Goal: Task Accomplishment & Management: Use online tool/utility

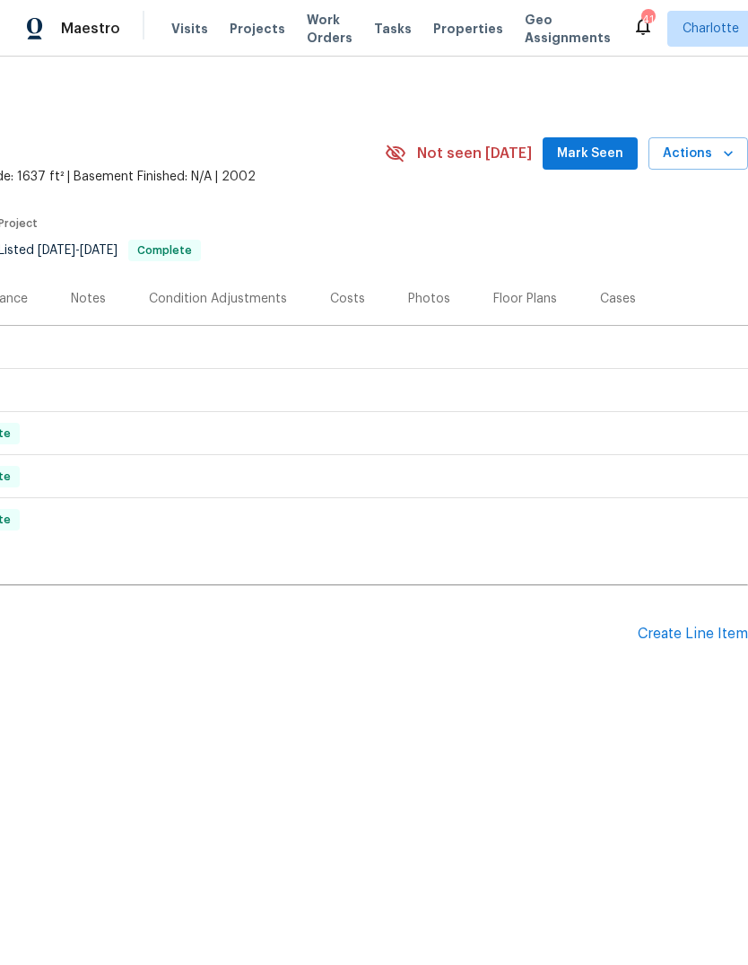
scroll to position [0, 266]
click at [699, 636] on div "Create Line Item" at bounding box center [693, 634] width 110 height 17
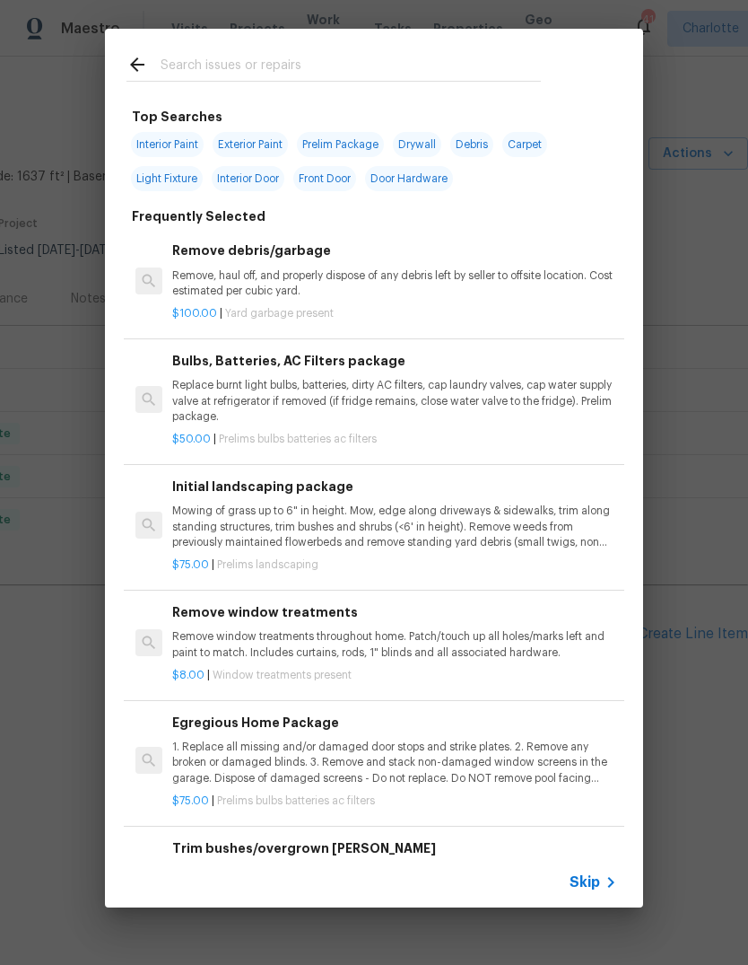
click at [504, 59] on input "text" at bounding box center [351, 67] width 381 height 27
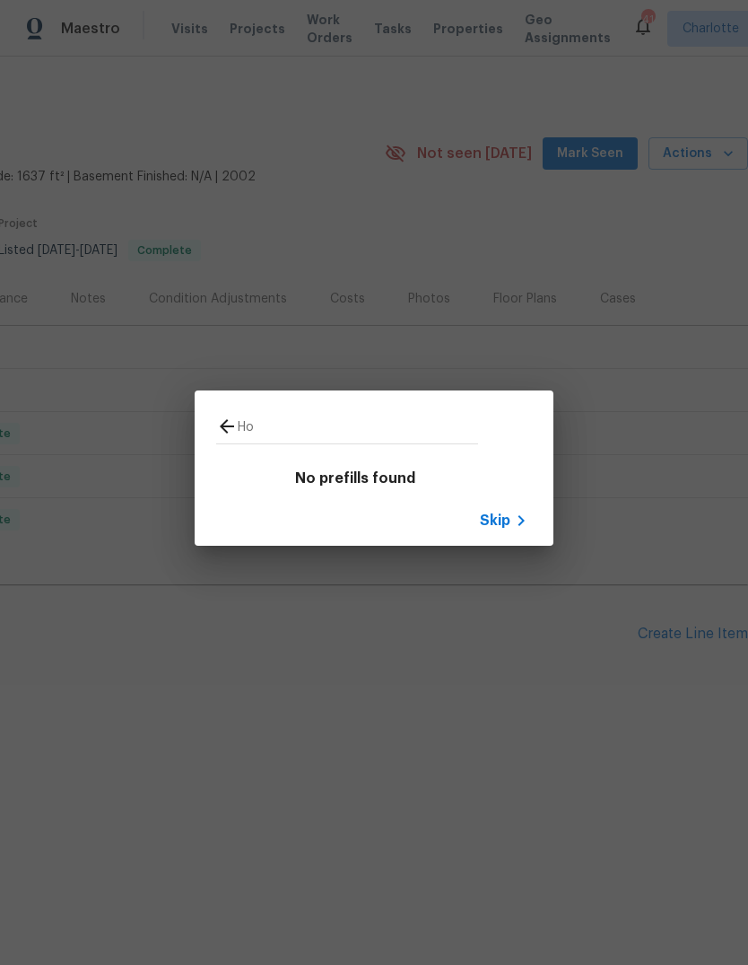
type input "H"
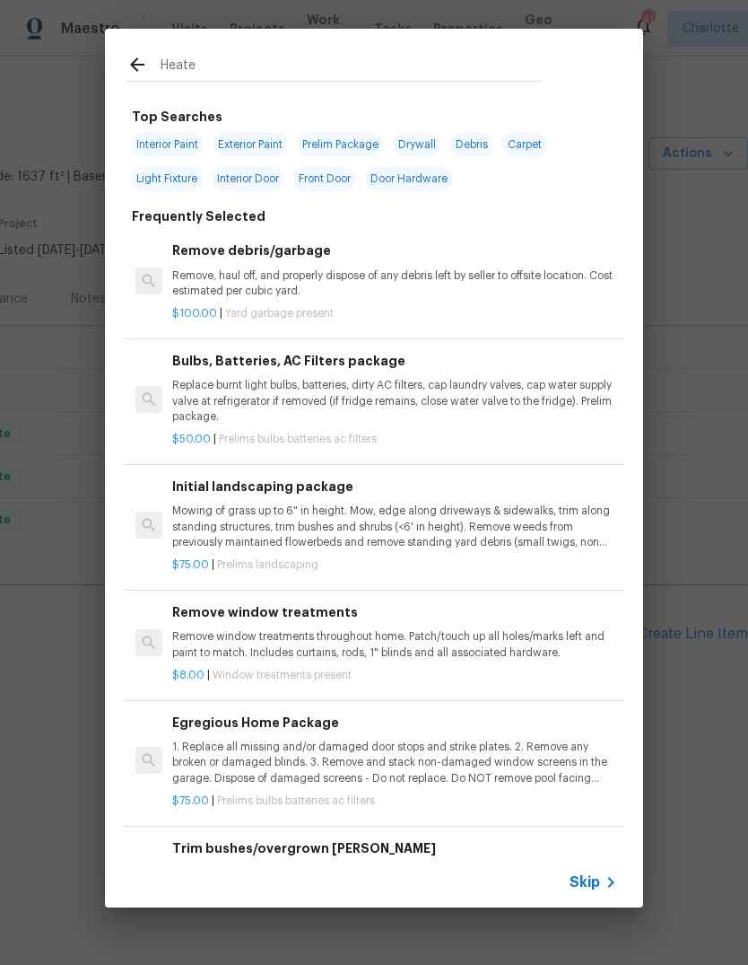
type input "Heater"
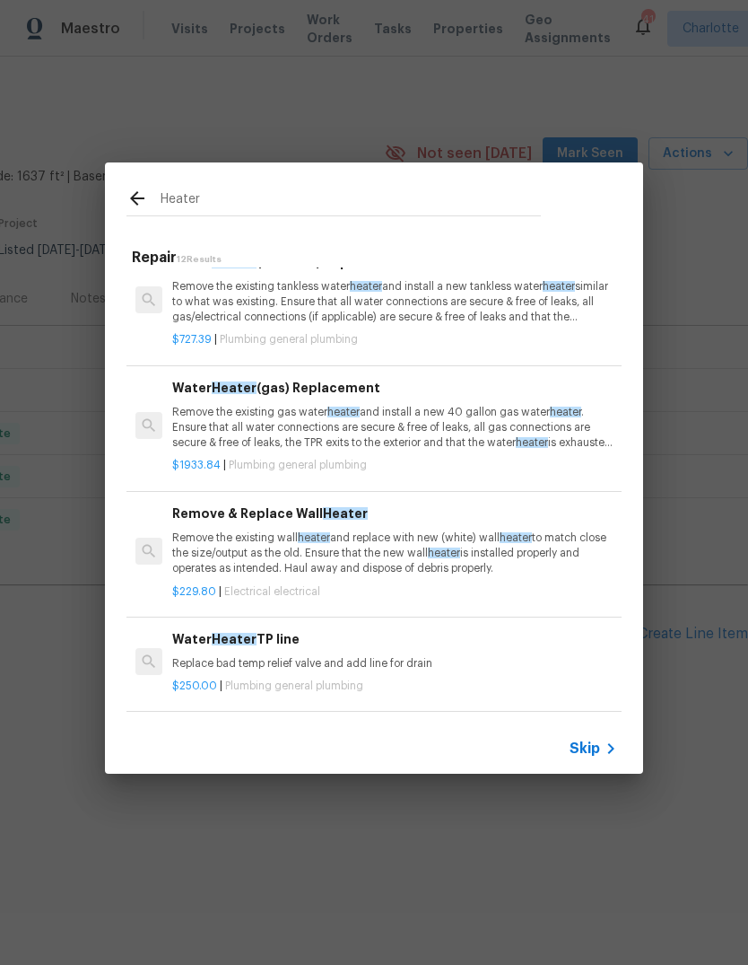
scroll to position [502, 0]
click at [546, 423] on p "Remove the existing gas water heater and install a new 40 gallon gas water heat…" at bounding box center [394, 428] width 445 height 46
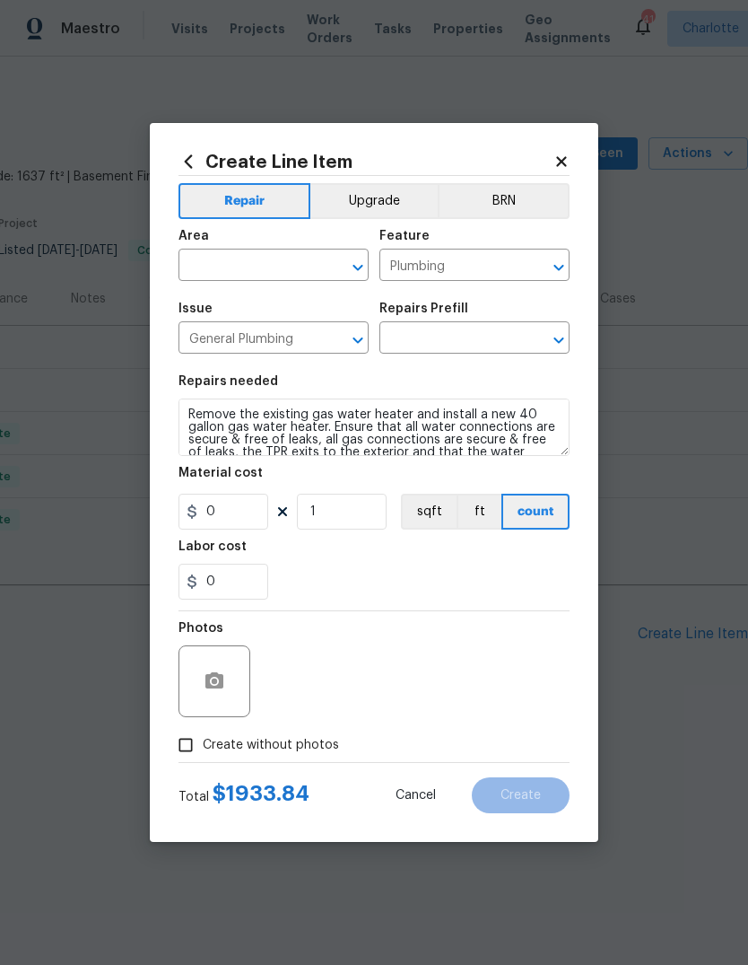
type input "Water Heater (gas) Replacement $1,933.84"
type input "1933.84"
click at [276, 257] on input "text" at bounding box center [249, 267] width 140 height 28
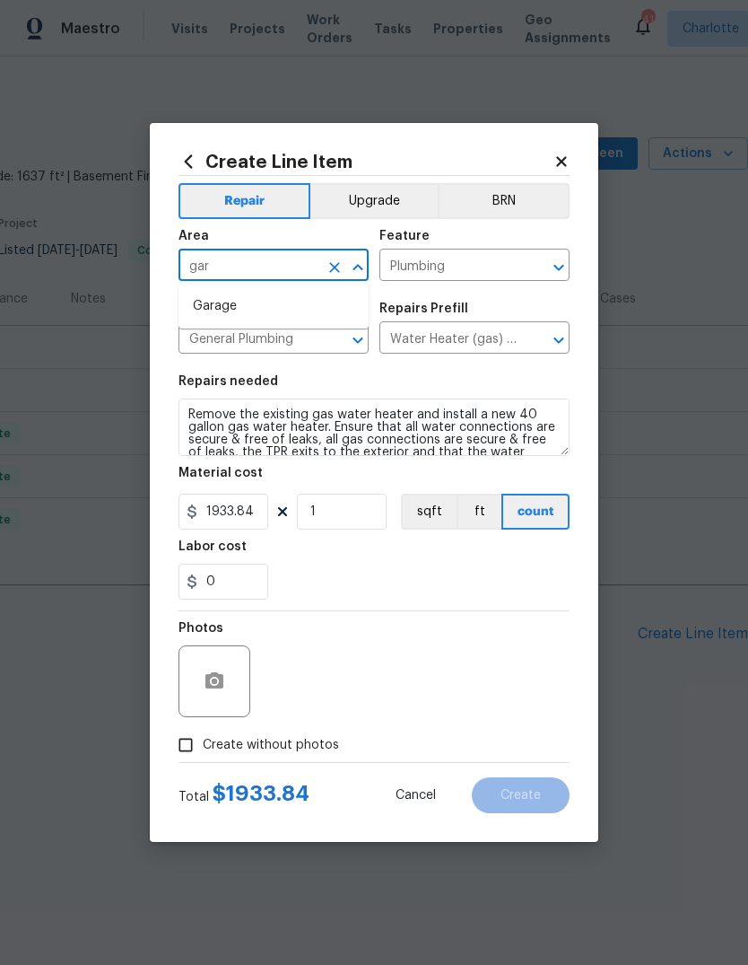
click at [357, 312] on li "Garage" at bounding box center [274, 307] width 190 height 30
type input "Garage"
click at [369, 512] on input "1" at bounding box center [342, 512] width 90 height 36
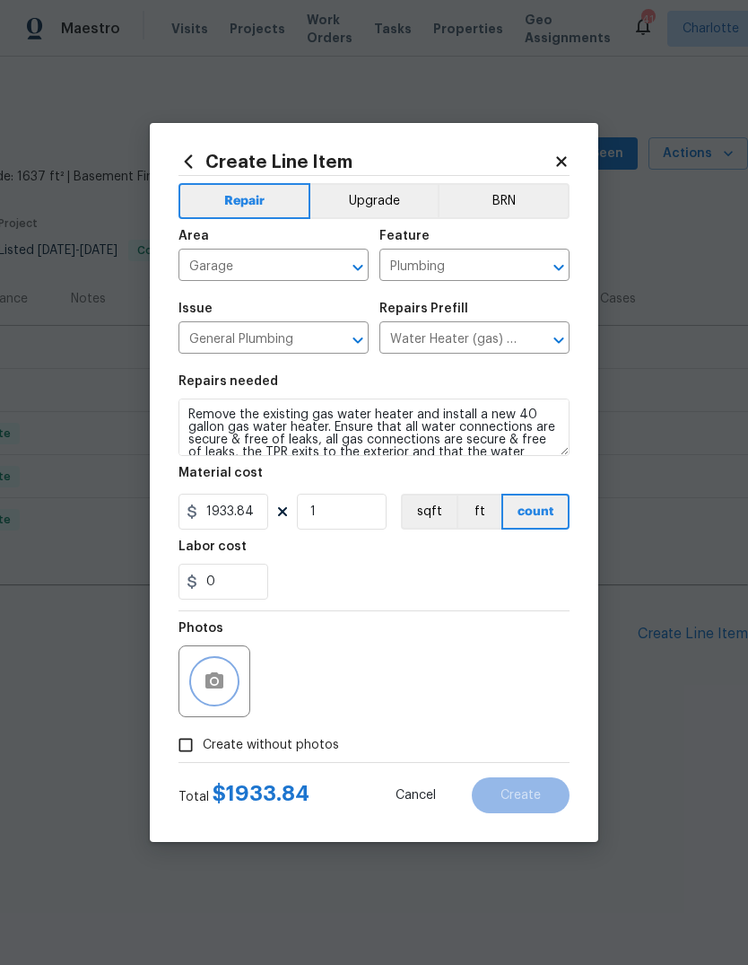
click at [202, 681] on button "button" at bounding box center [214, 681] width 43 height 43
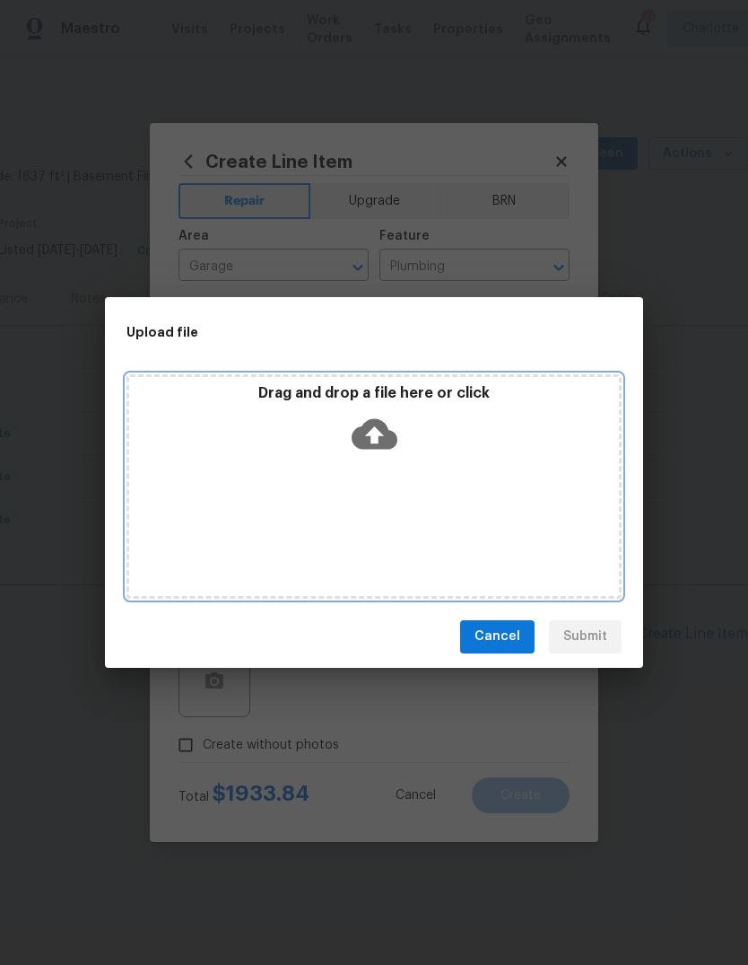
click at [394, 417] on icon at bounding box center [375, 434] width 46 height 46
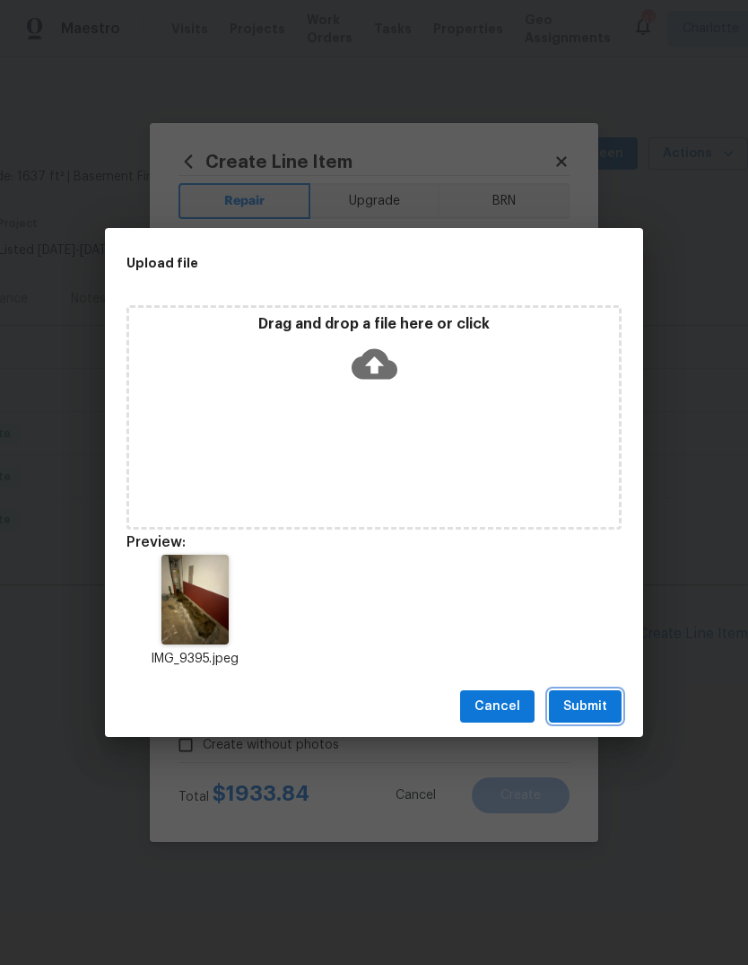
click at [599, 702] on span "Submit" at bounding box center [586, 707] width 44 height 22
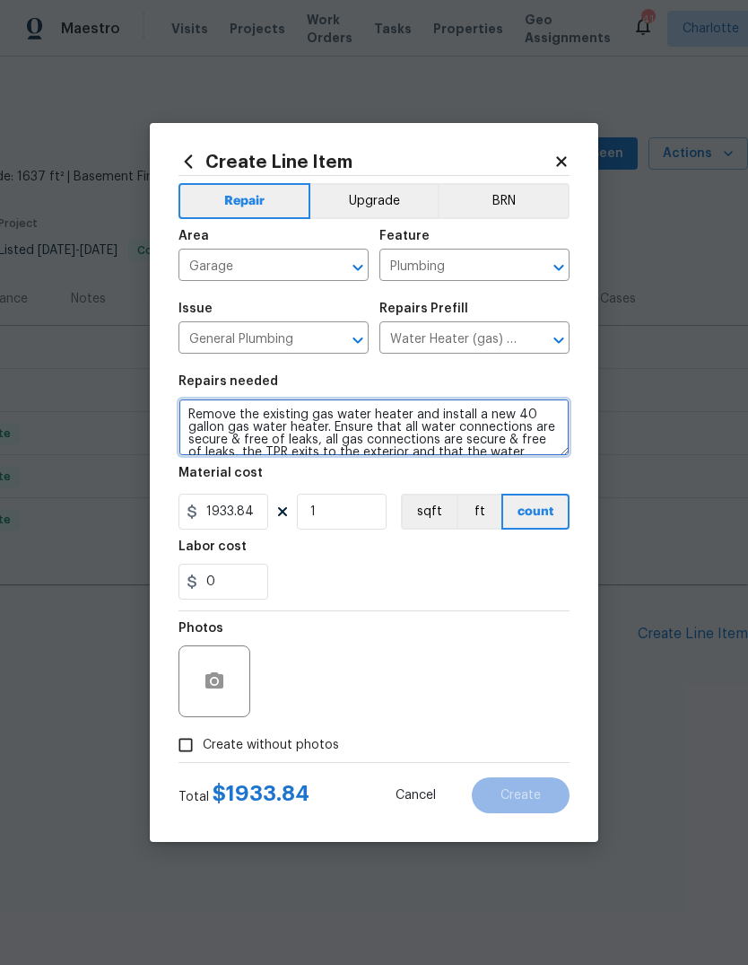
click at [483, 439] on textarea "Remove the existing gas water heater and install a new 40 gallon gas water heat…" at bounding box center [374, 426] width 391 height 57
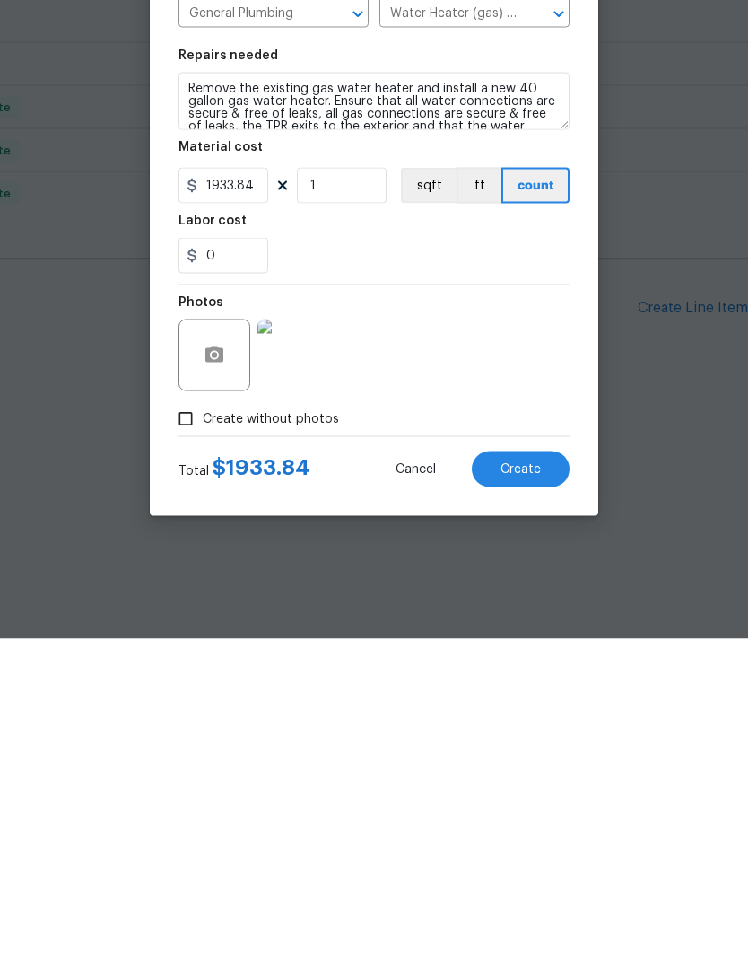
click at [533, 789] on span "Create" at bounding box center [521, 795] width 40 height 13
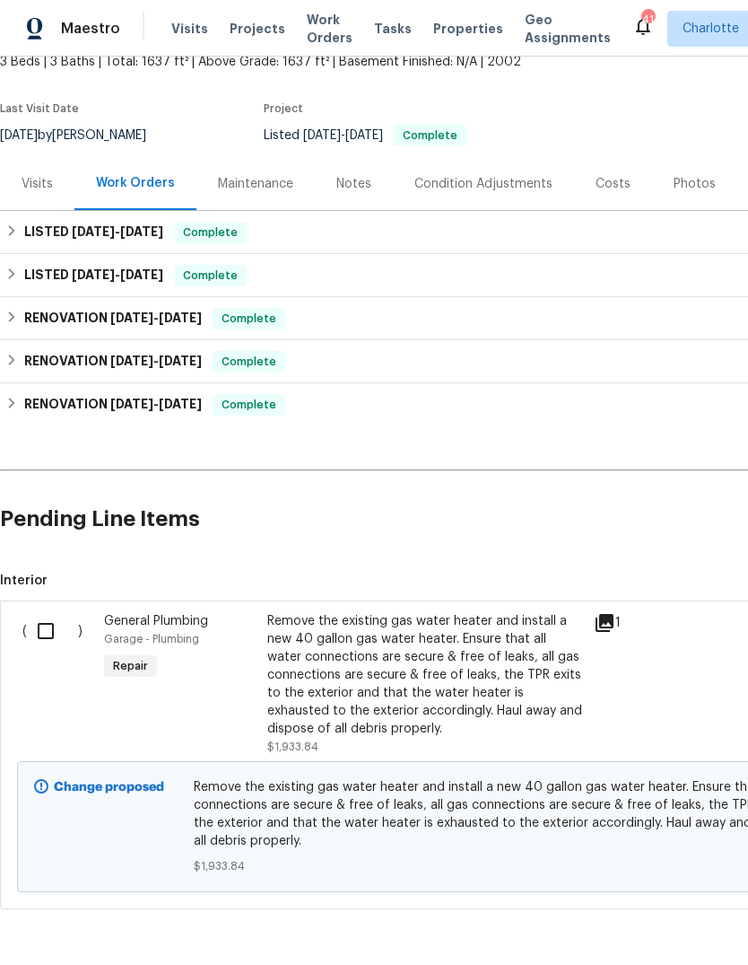
scroll to position [114, 0]
click at [51, 645] on input "checkbox" at bounding box center [52, 632] width 51 height 38
checkbox input "true"
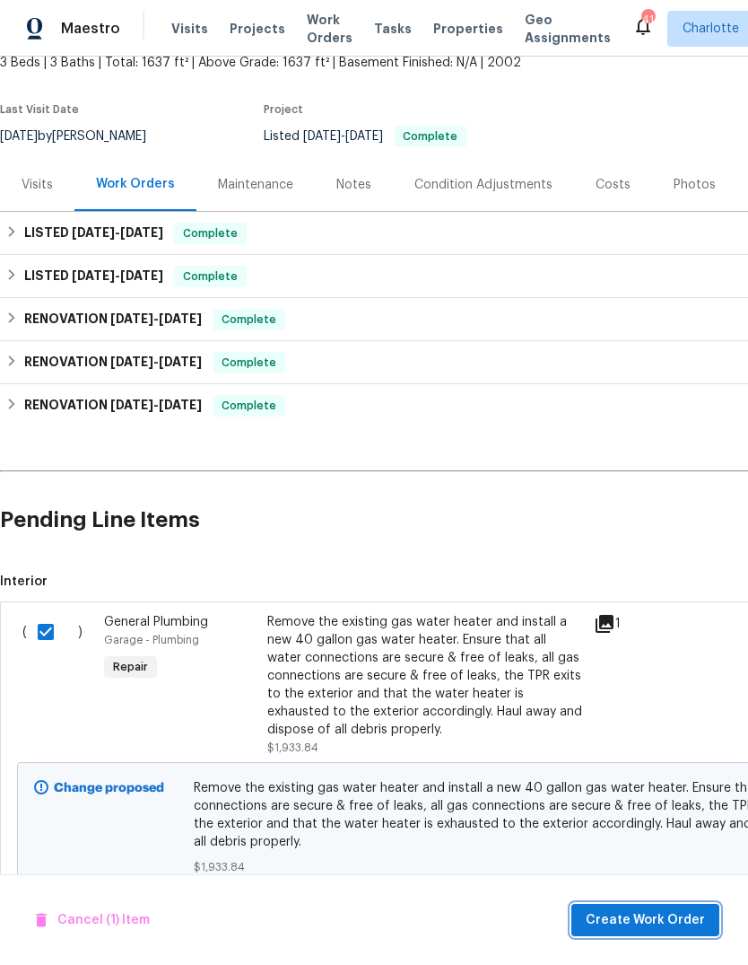
click at [647, 912] on span "Create Work Order" at bounding box center [645, 920] width 119 height 22
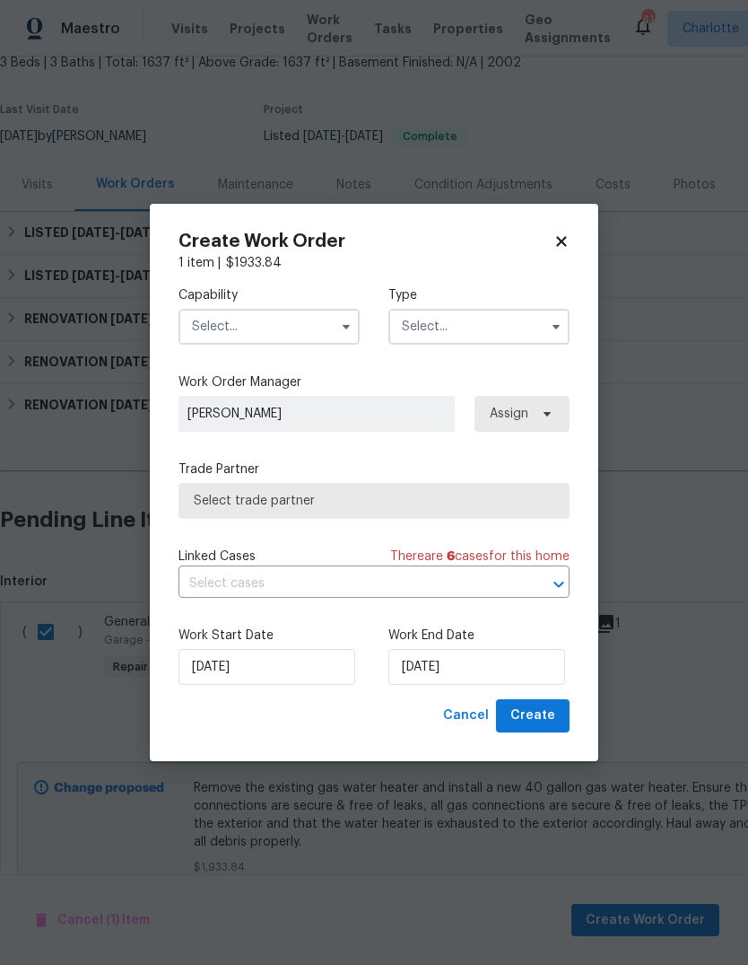
click at [295, 325] on input "text" at bounding box center [269, 327] width 181 height 36
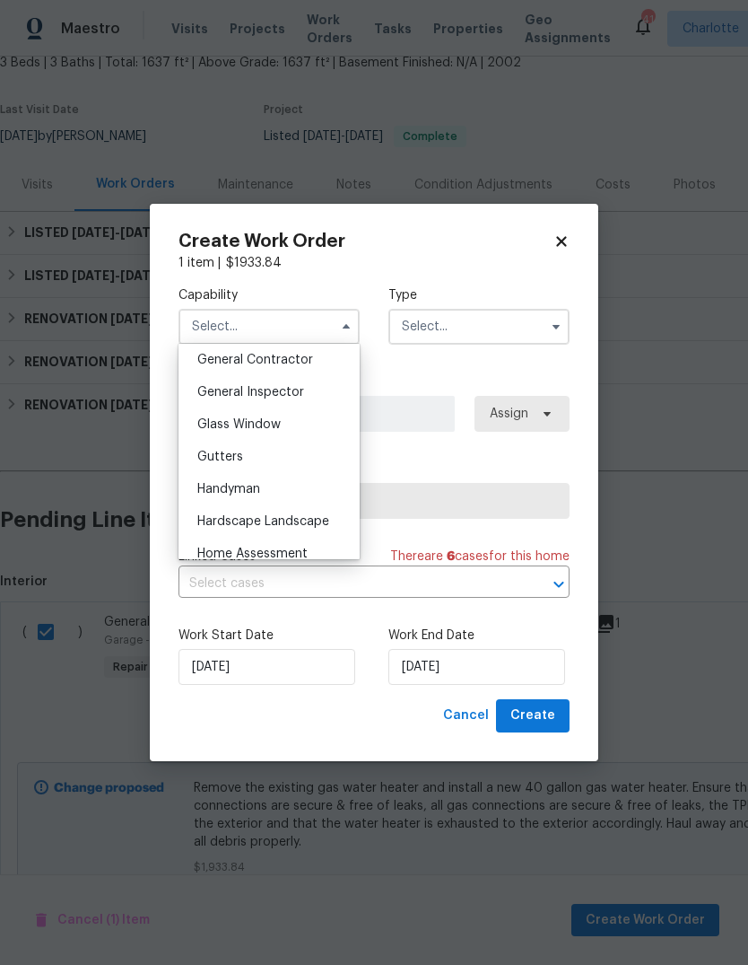
click at [309, 365] on span "General Contractor" at bounding box center [255, 360] width 116 height 13
type input "General Contractor"
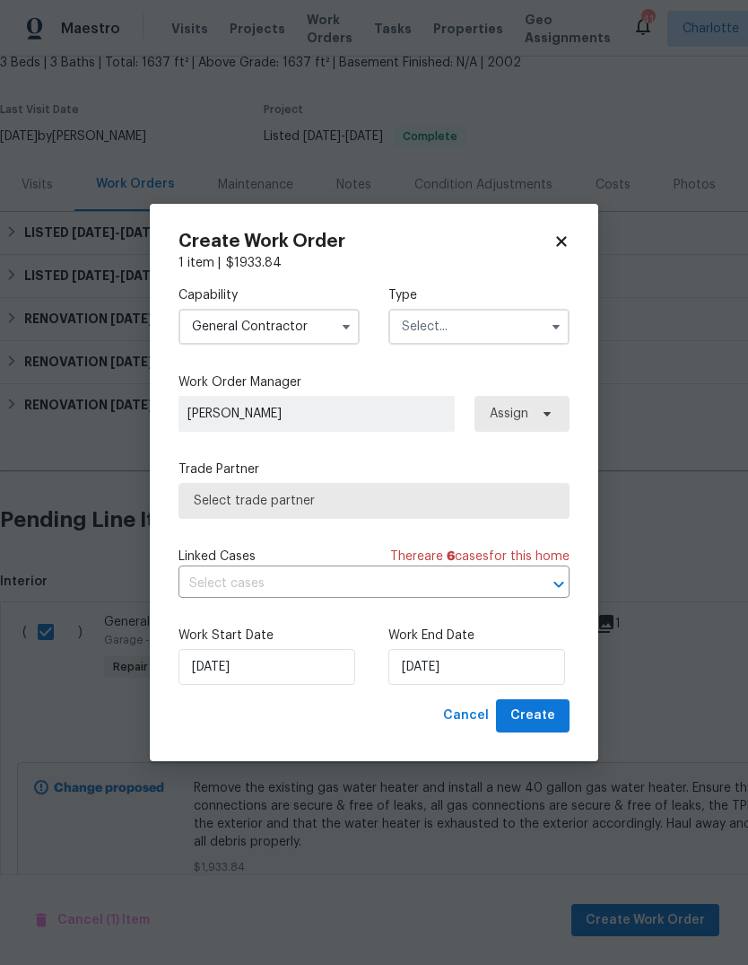
click at [536, 330] on input "text" at bounding box center [479, 327] width 181 height 36
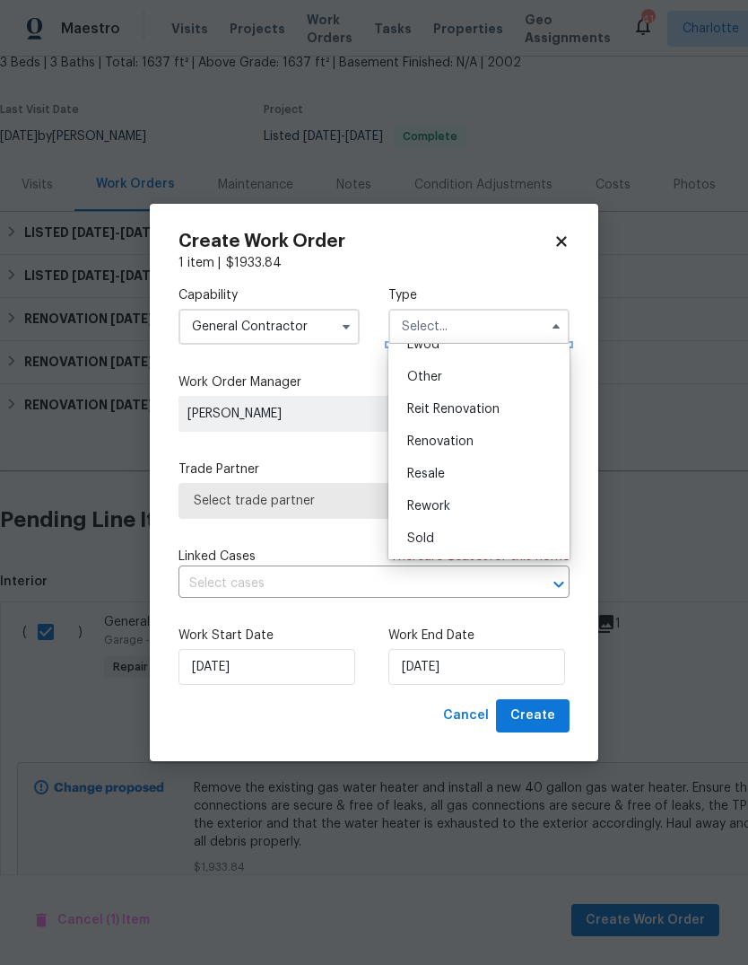
click at [591, 263] on div "Create Work Order 1 item | $ 1933.84 Capability General Contractor Type Feedbac…" at bounding box center [374, 482] width 449 height 557
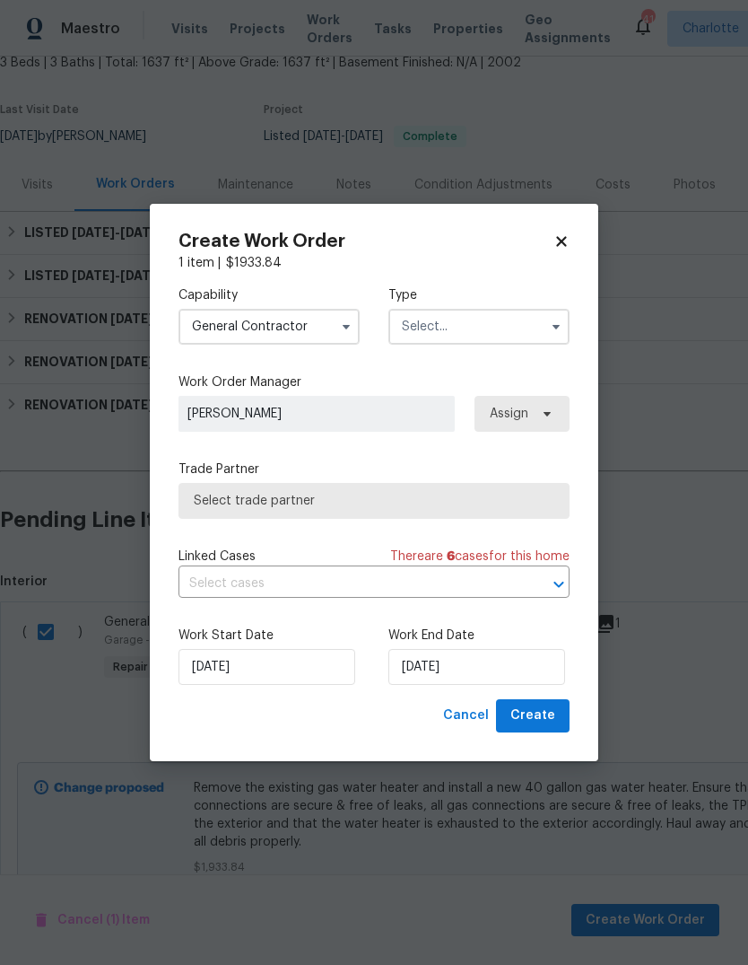
click at [538, 329] on input "text" at bounding box center [479, 327] width 181 height 36
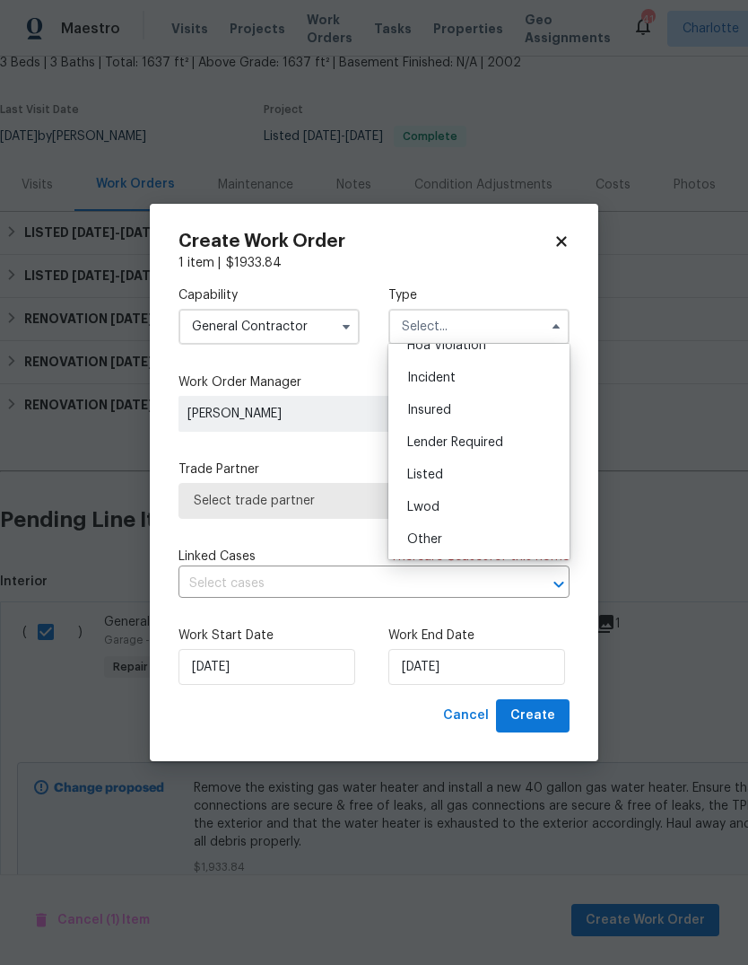
scroll to position [55, 0]
click at [495, 459] on div "Listed" at bounding box center [479, 471] width 172 height 32
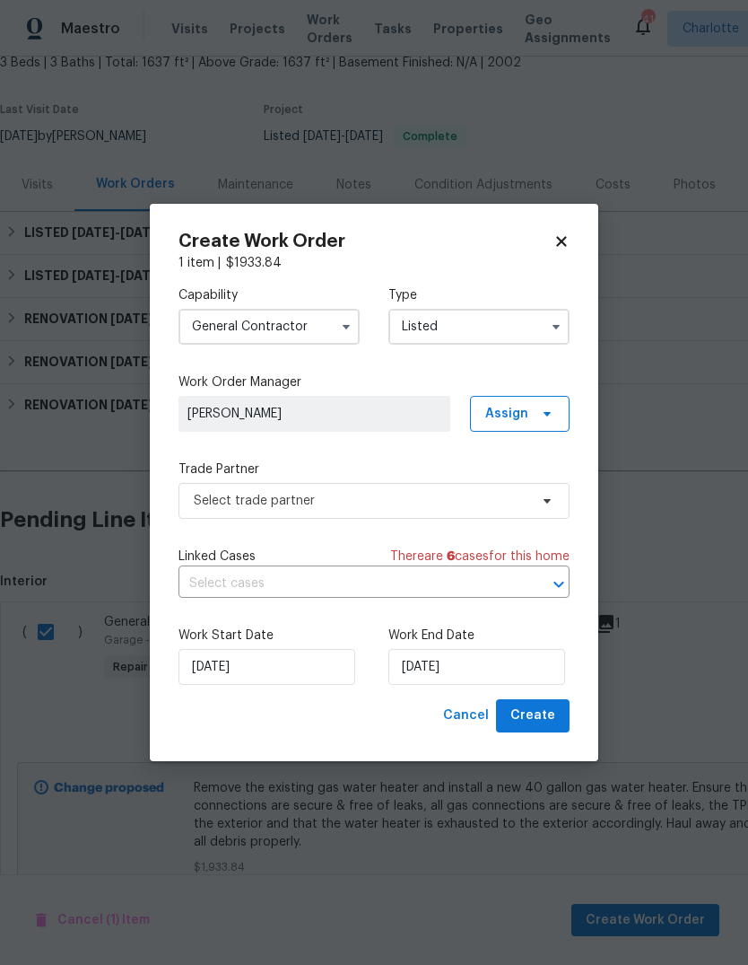
type input "Listed"
click at [491, 661] on input "[DATE]" at bounding box center [477, 667] width 177 height 36
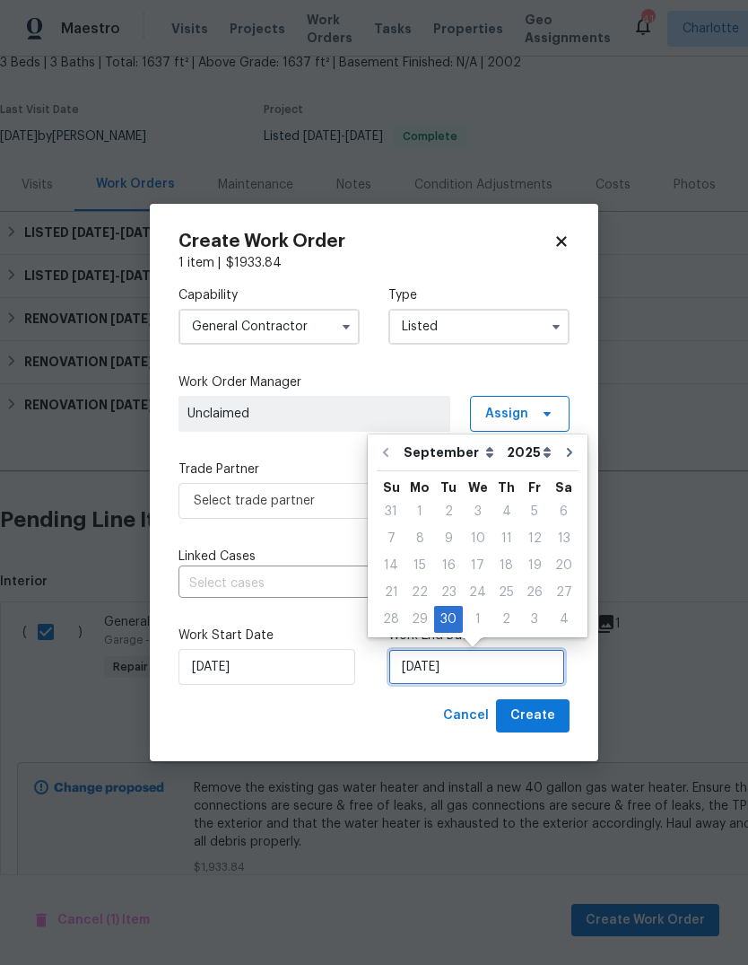
scroll to position [13, 0]
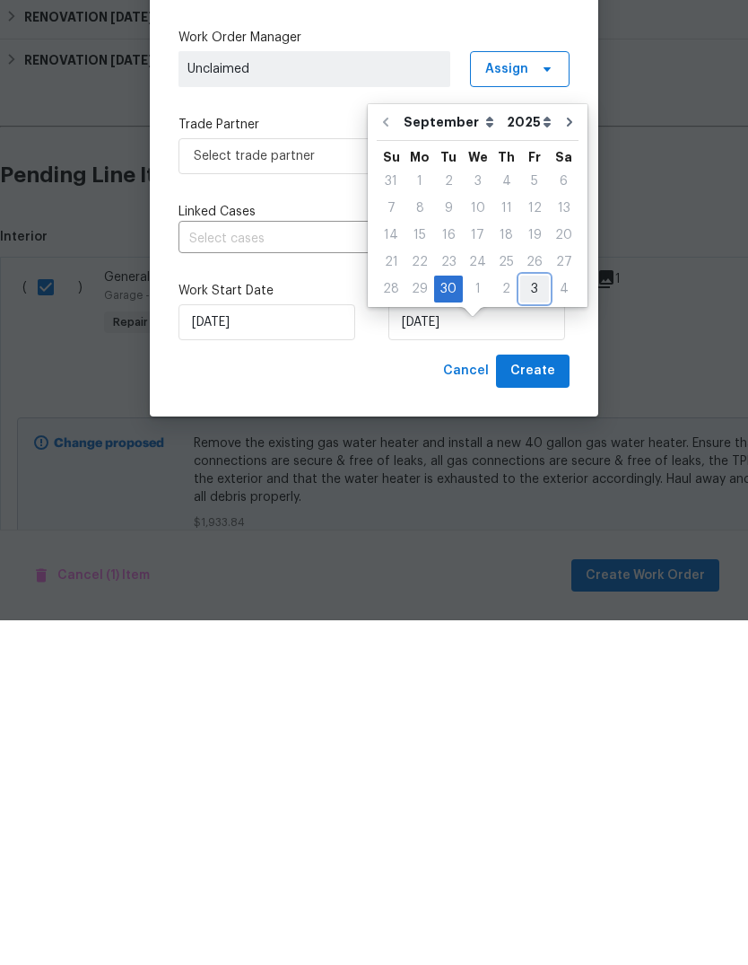
click at [529, 621] on div "3" at bounding box center [535, 633] width 29 height 25
type input "[DATE]"
select select "9"
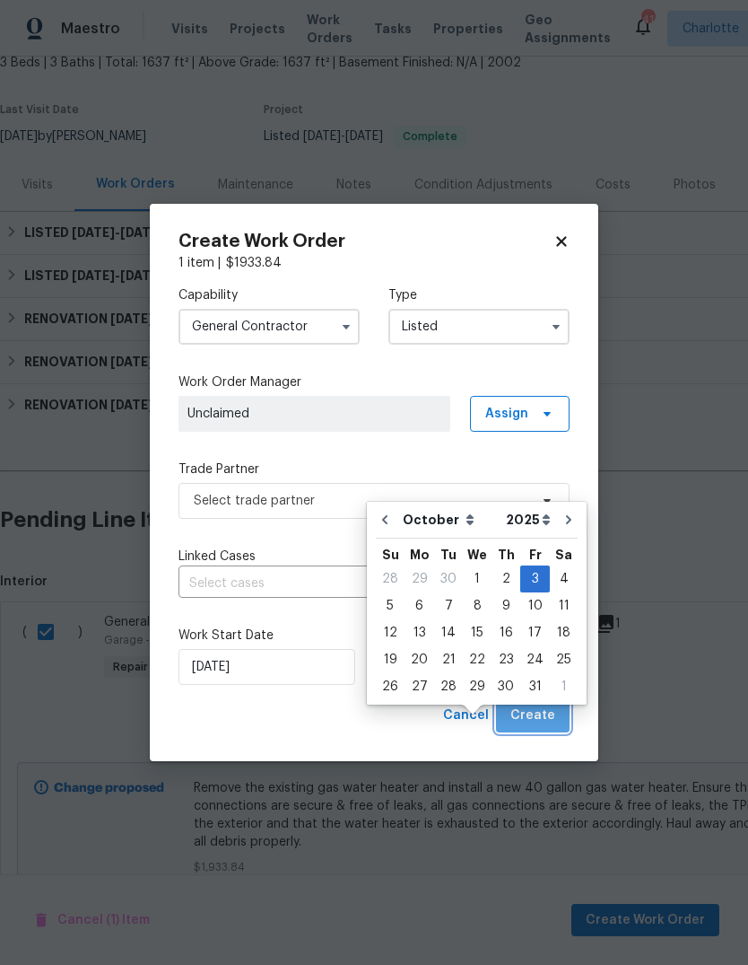
click at [541, 721] on span "Create" at bounding box center [533, 715] width 45 height 22
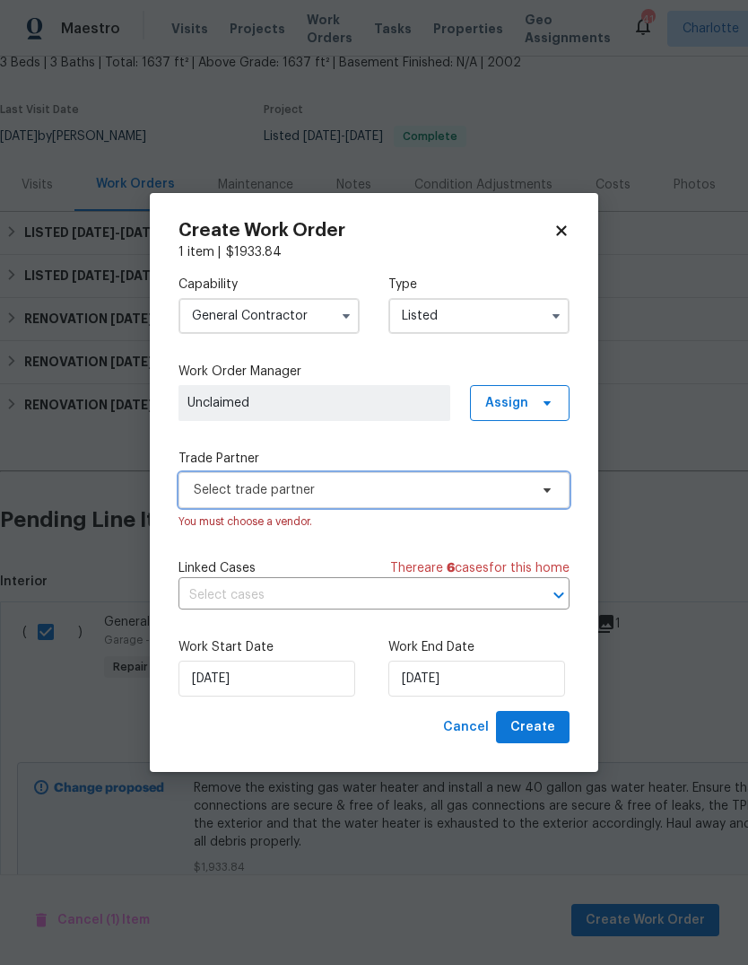
click at [484, 488] on span "Select trade partner" at bounding box center [361, 490] width 335 height 18
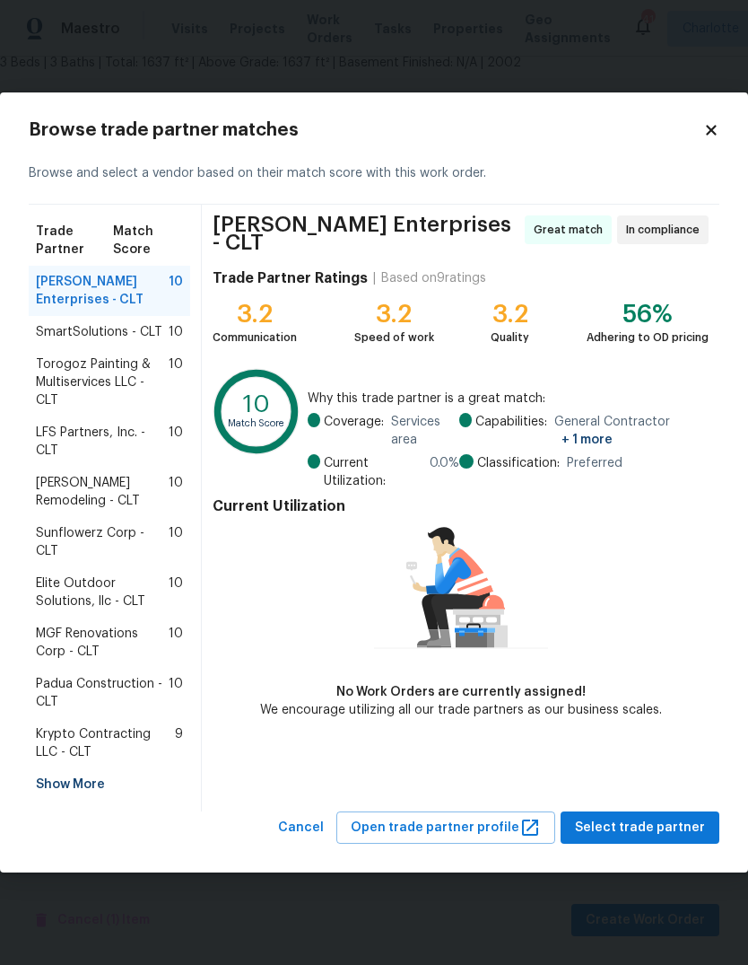
click at [92, 768] on div "Show More" at bounding box center [110, 784] width 162 height 32
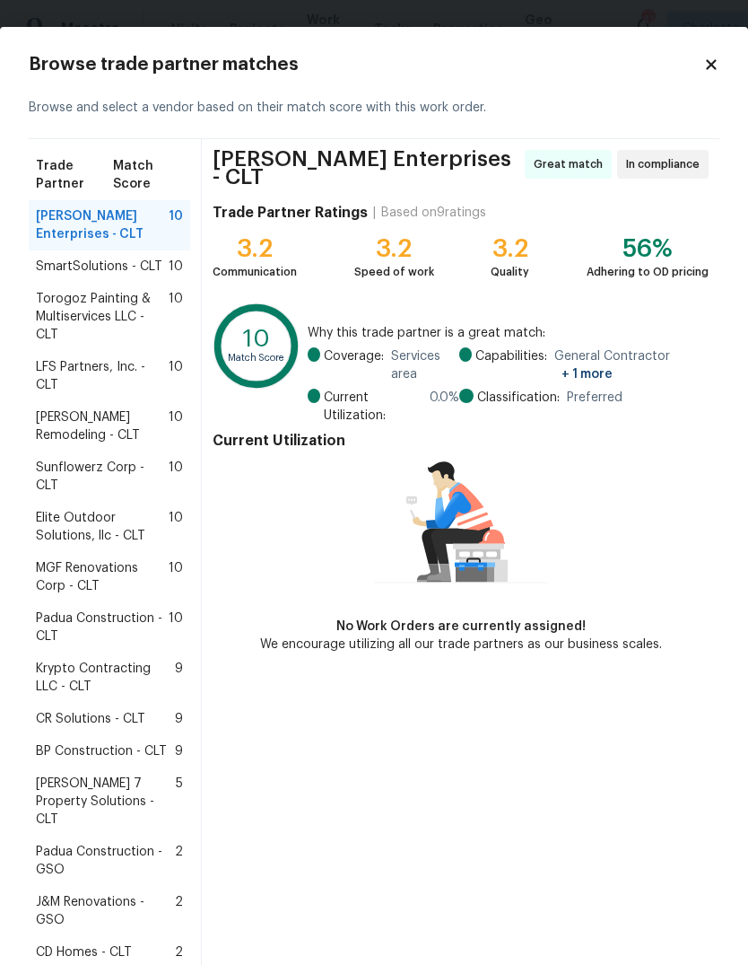
scroll to position [0, 0]
click at [135, 322] on span "Torogoz Painting & Multiservices LLC - CLT" at bounding box center [102, 317] width 133 height 54
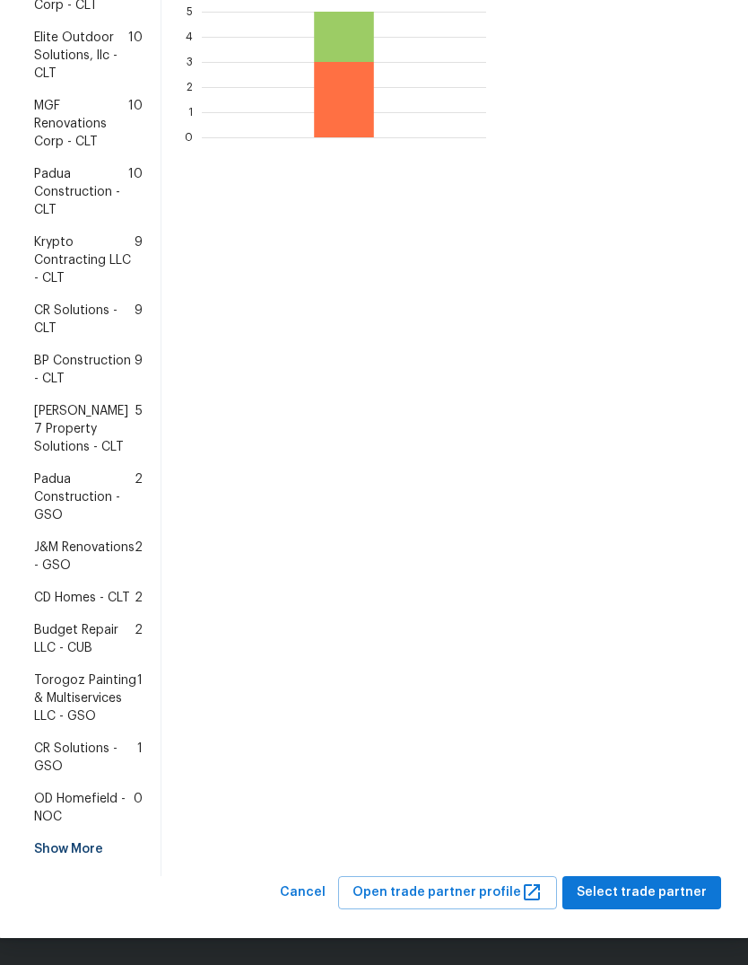
scroll to position [569, 0]
click at [643, 893] on span "Select trade partner" at bounding box center [642, 892] width 130 height 22
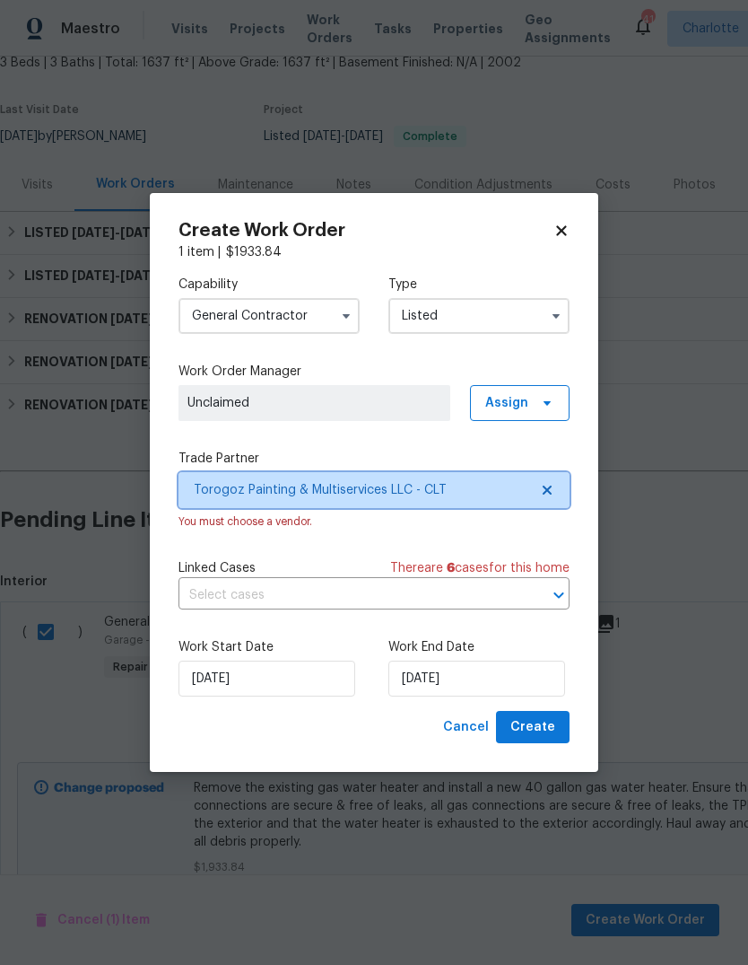
scroll to position [0, 0]
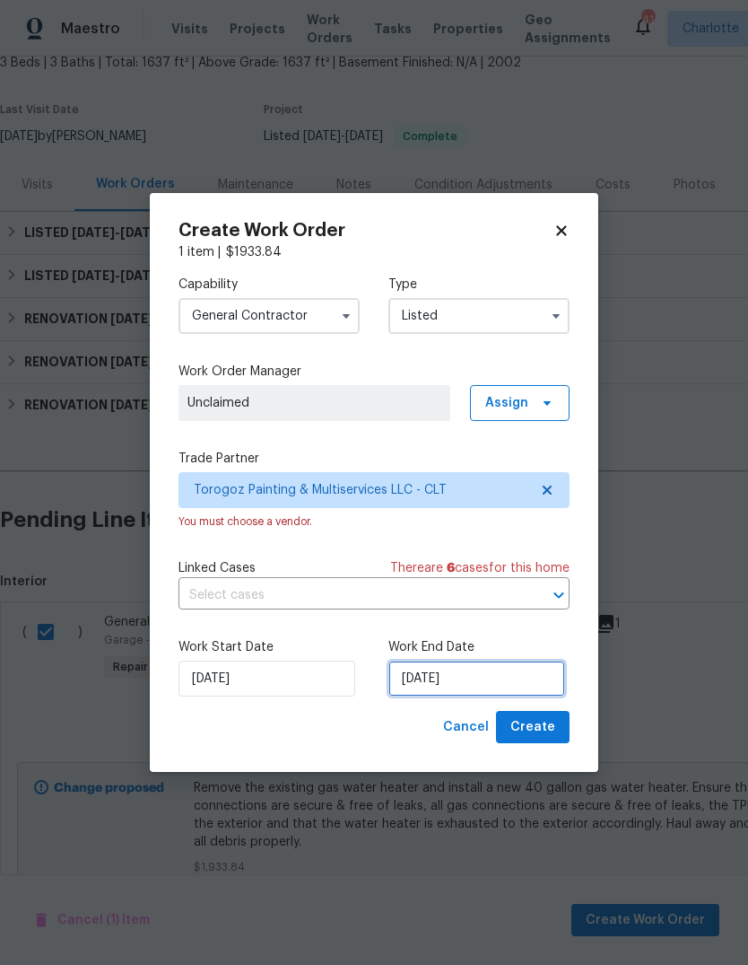
click at [472, 675] on input "[DATE]" at bounding box center [477, 679] width 177 height 36
select select "9"
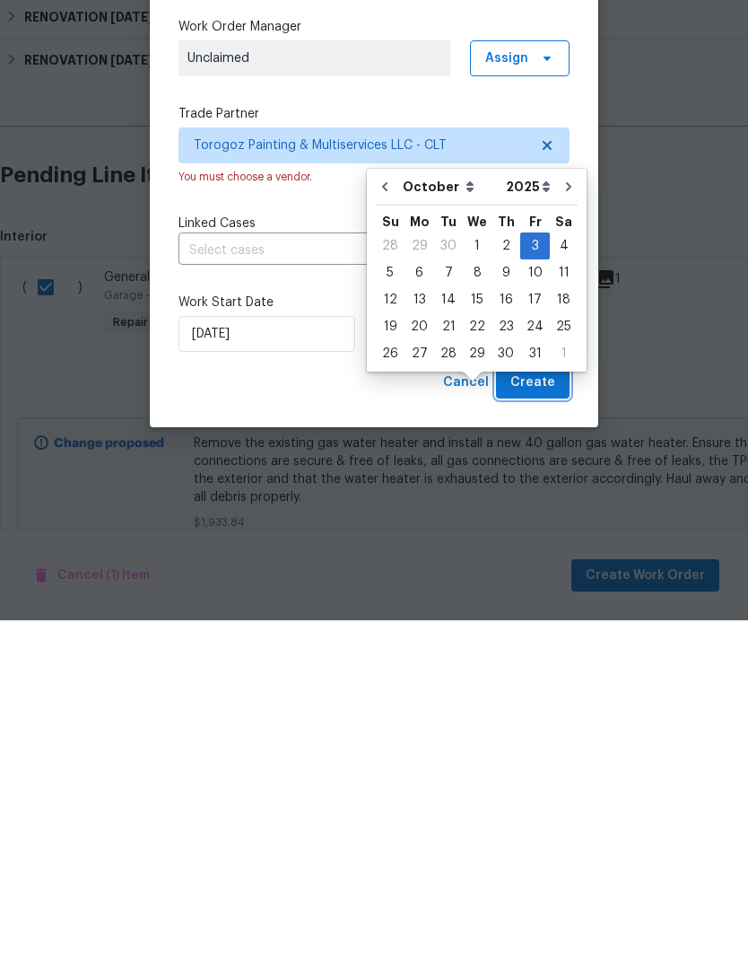
click at [556, 711] on button "Create" at bounding box center [533, 727] width 74 height 33
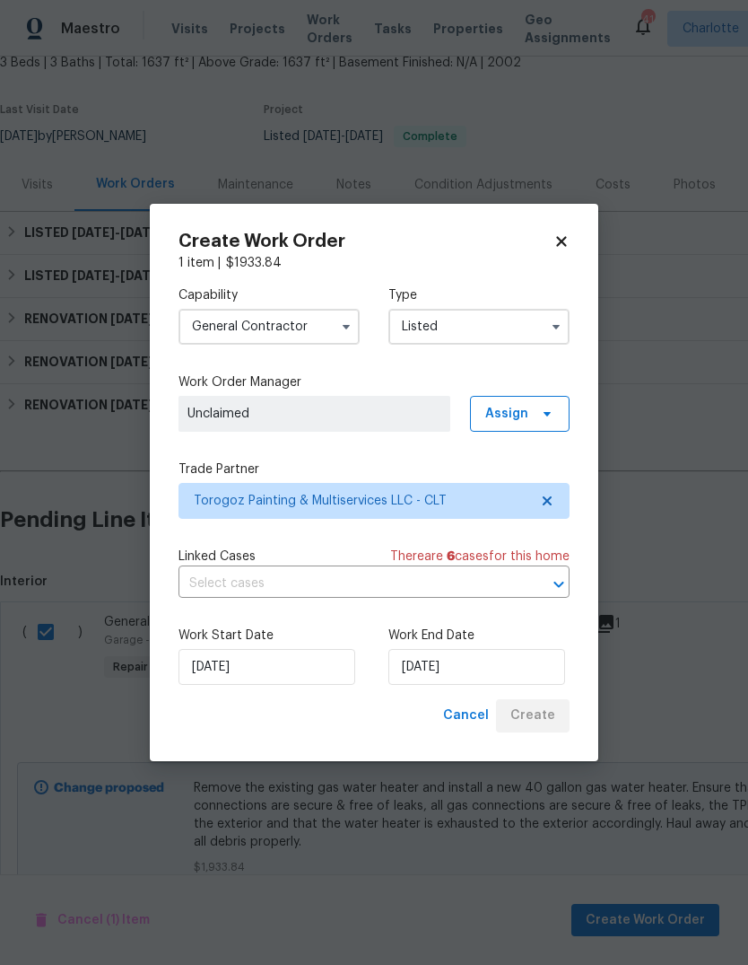
checkbox input "false"
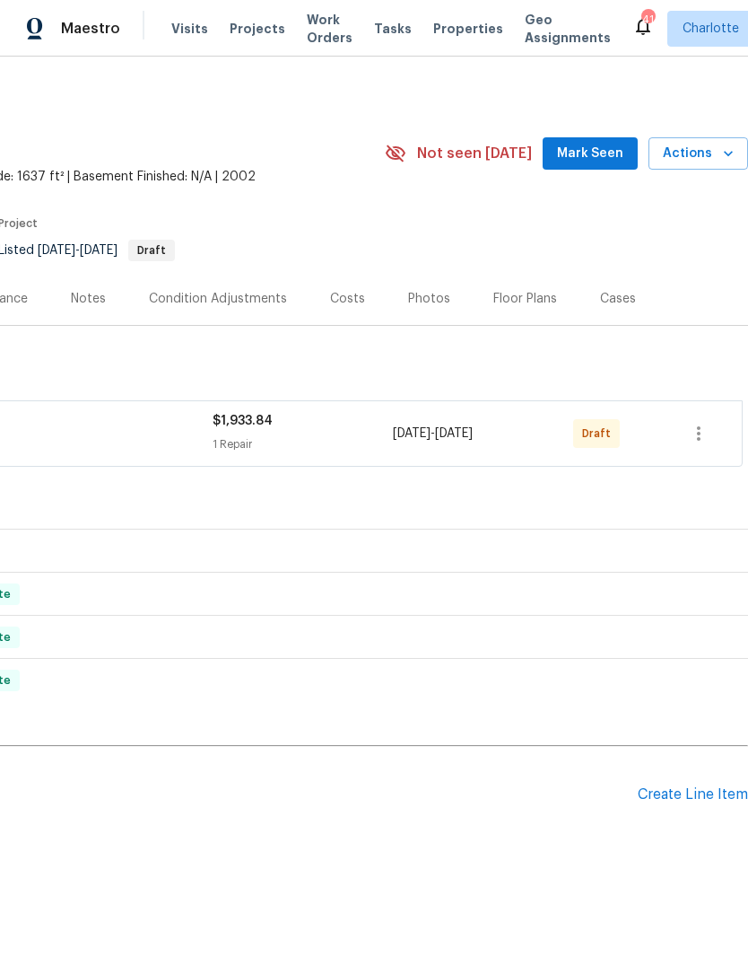
scroll to position [0, 266]
click at [703, 433] on icon "button" at bounding box center [699, 434] width 22 height 22
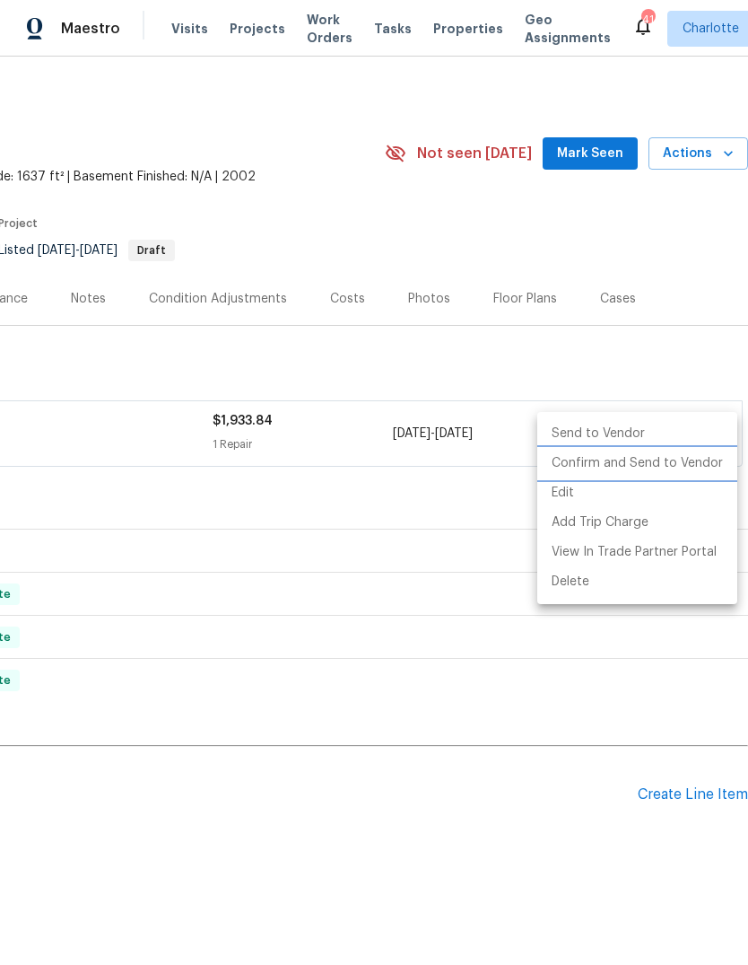
click at [675, 459] on li "Confirm and Send to Vendor" at bounding box center [638, 464] width 200 height 30
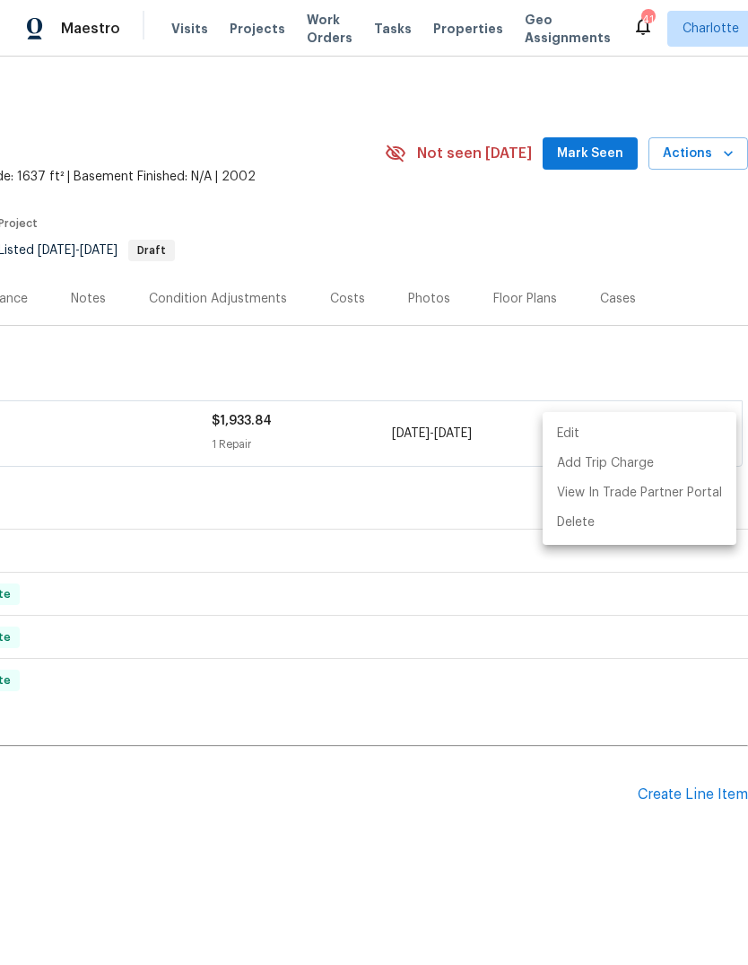
click at [690, 308] on div at bounding box center [374, 482] width 748 height 965
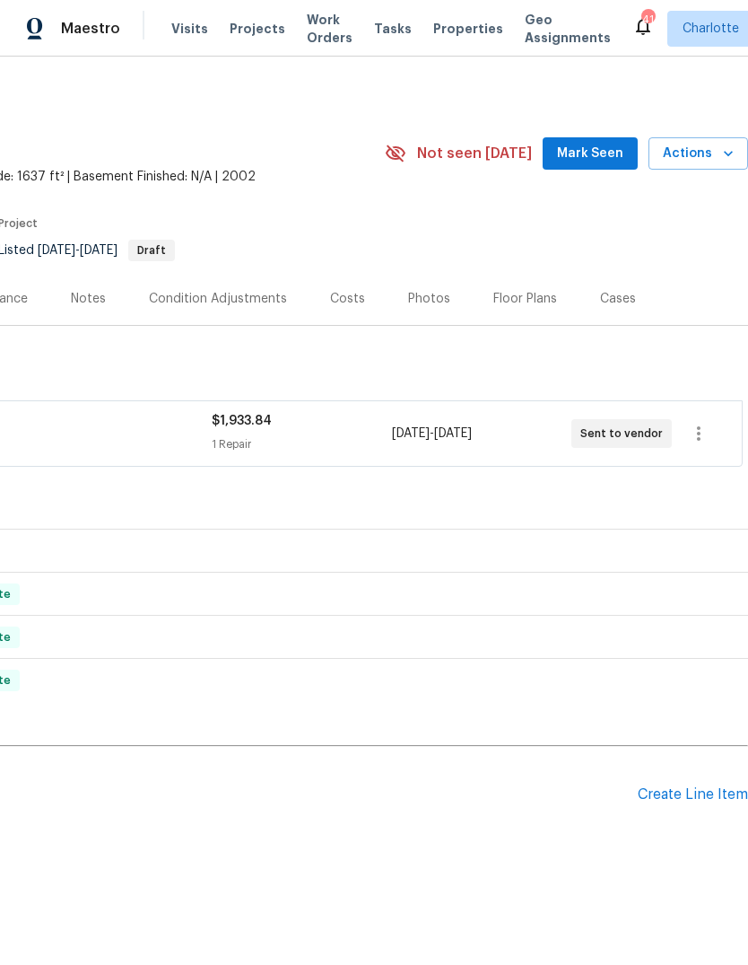
click at [697, 167] on button "Actions" at bounding box center [699, 153] width 100 height 33
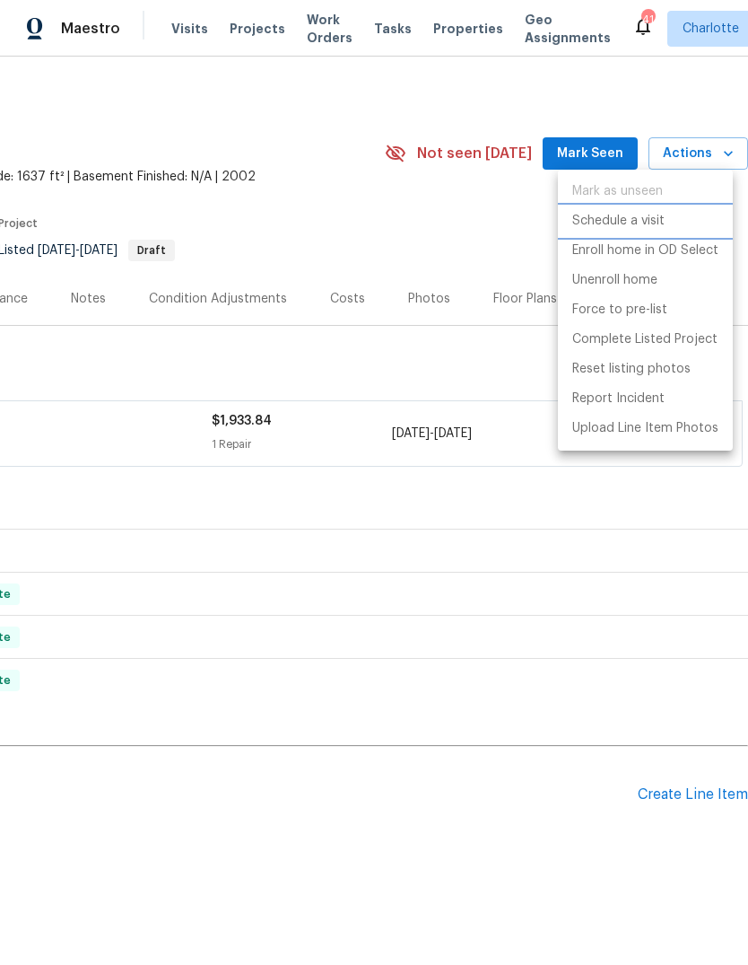
click at [701, 234] on li "Schedule a visit" at bounding box center [645, 221] width 175 height 30
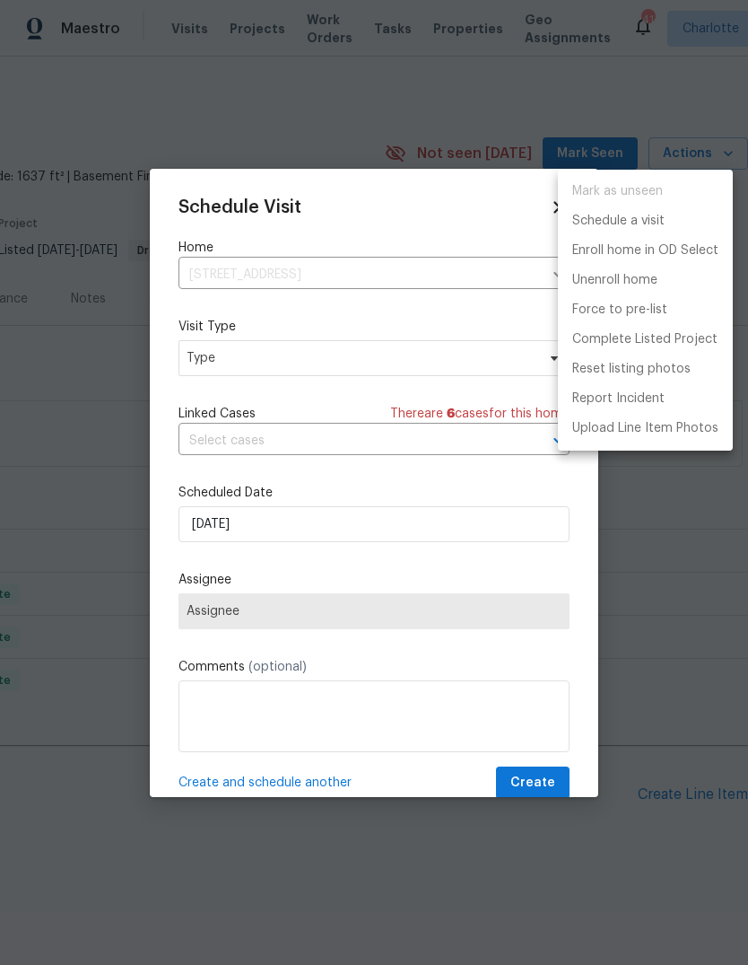
click at [433, 353] on div at bounding box center [374, 482] width 748 height 965
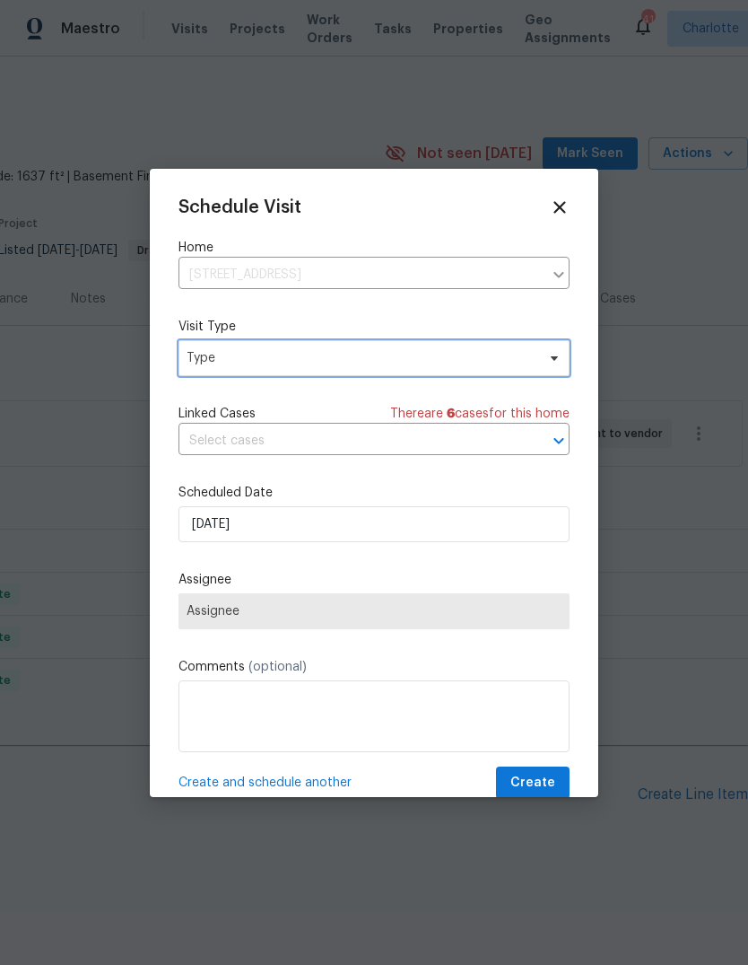
click at [451, 367] on span "Type" at bounding box center [361, 358] width 349 height 18
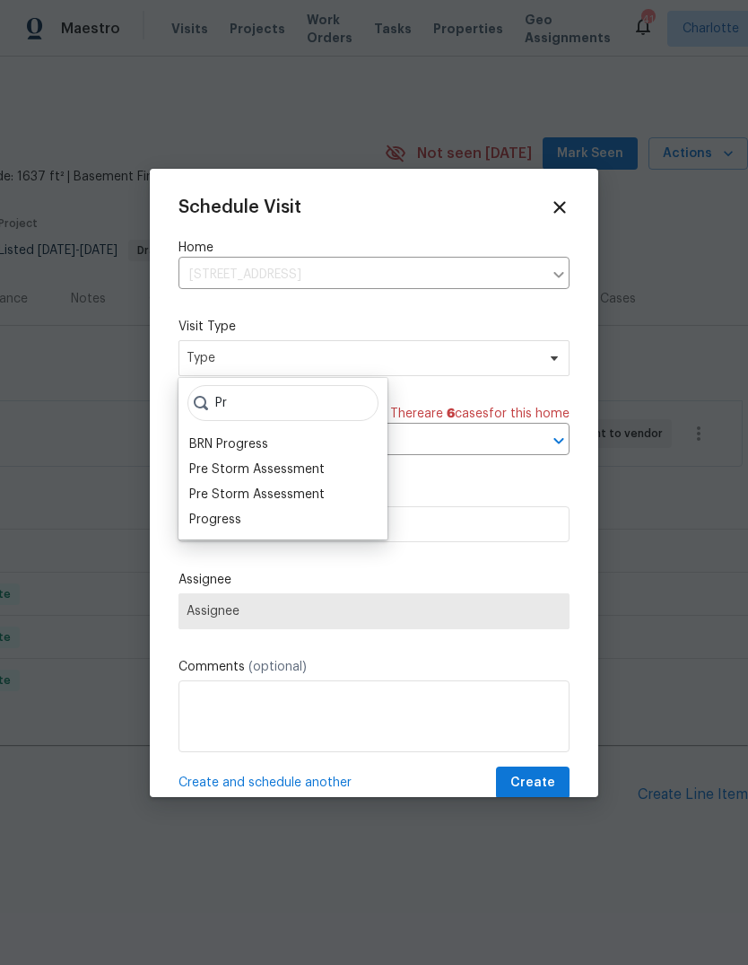
type input "Pr"
click at [299, 532] on div "Pr BRN Progress Pre Storm Assessment Pre Storm Assessment Progress" at bounding box center [283, 459] width 209 height 162
click at [311, 534] on div "Pr BRN Progress Pre Storm Assessment Pre Storm Assessment Progress" at bounding box center [283, 459] width 209 height 162
click at [274, 530] on div "Progress" at bounding box center [283, 519] width 198 height 25
click at [235, 526] on div "Progress" at bounding box center [215, 520] width 52 height 18
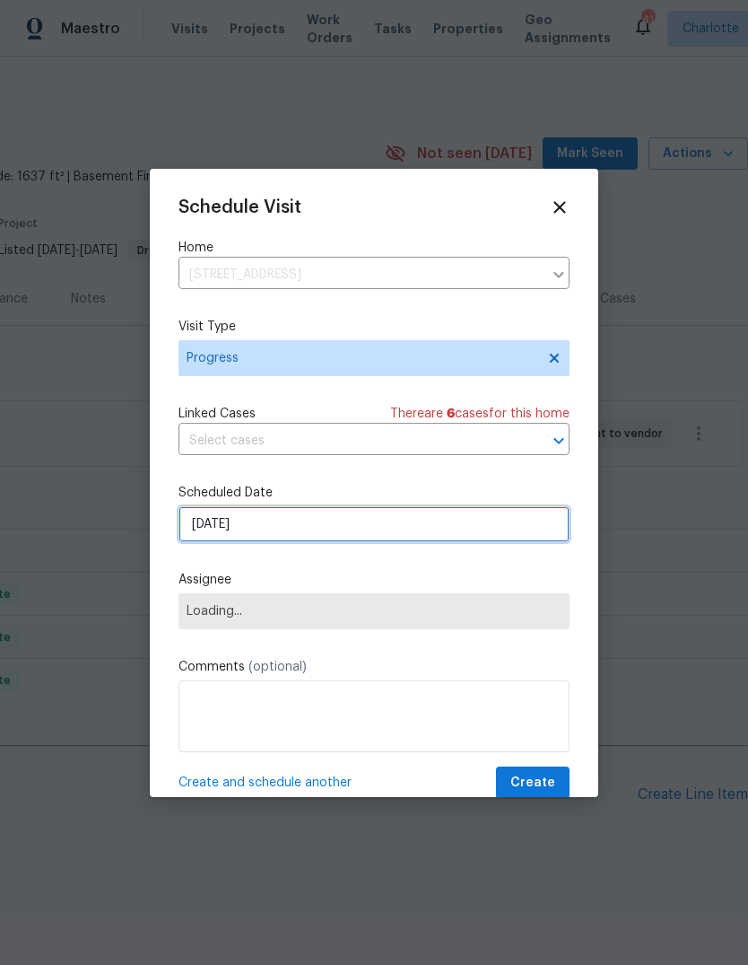
click at [357, 513] on input "[DATE]" at bounding box center [374, 524] width 391 height 36
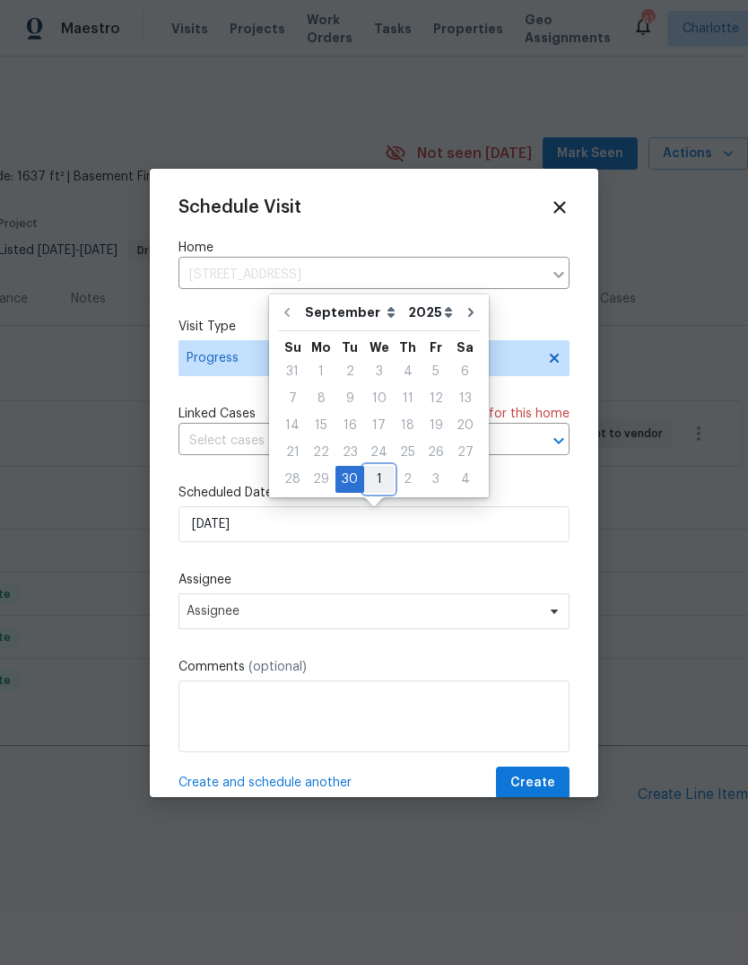
click at [382, 478] on div "1" at bounding box center [379, 479] width 30 height 25
type input "[DATE]"
select select "9"
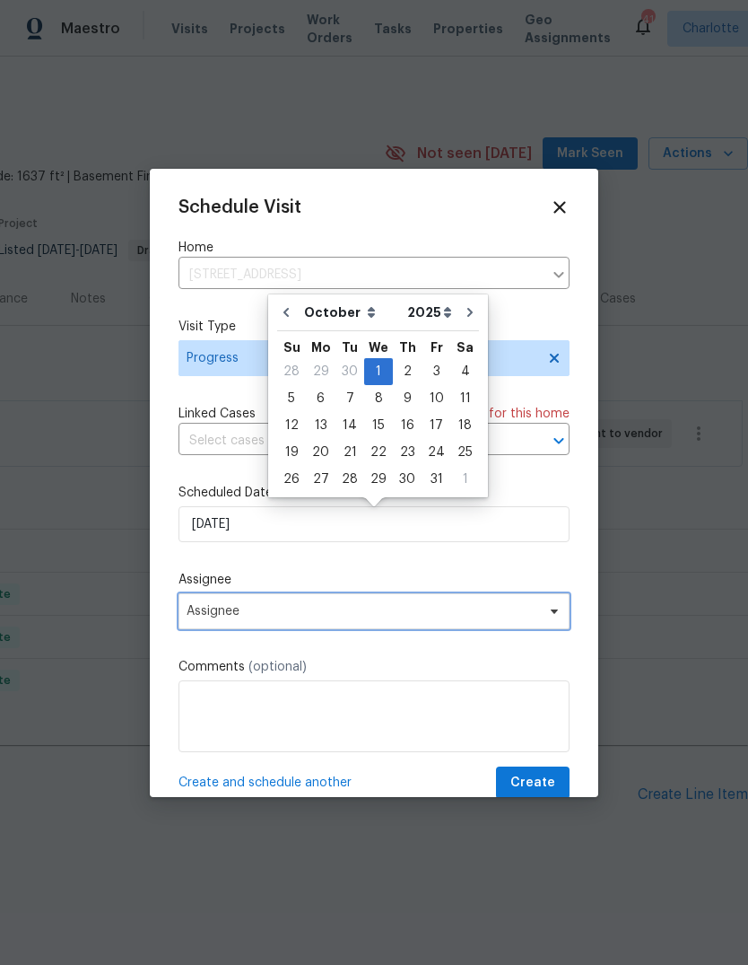
click at [395, 613] on span "Assignee" at bounding box center [363, 611] width 352 height 14
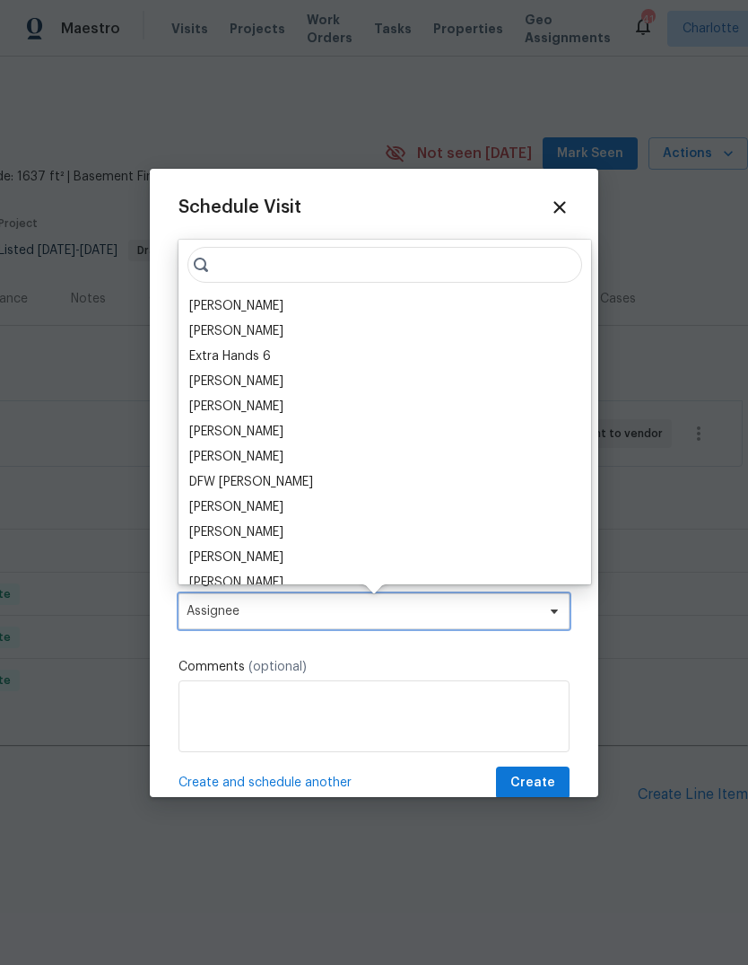
click at [347, 617] on span "Assignee" at bounding box center [363, 611] width 352 height 14
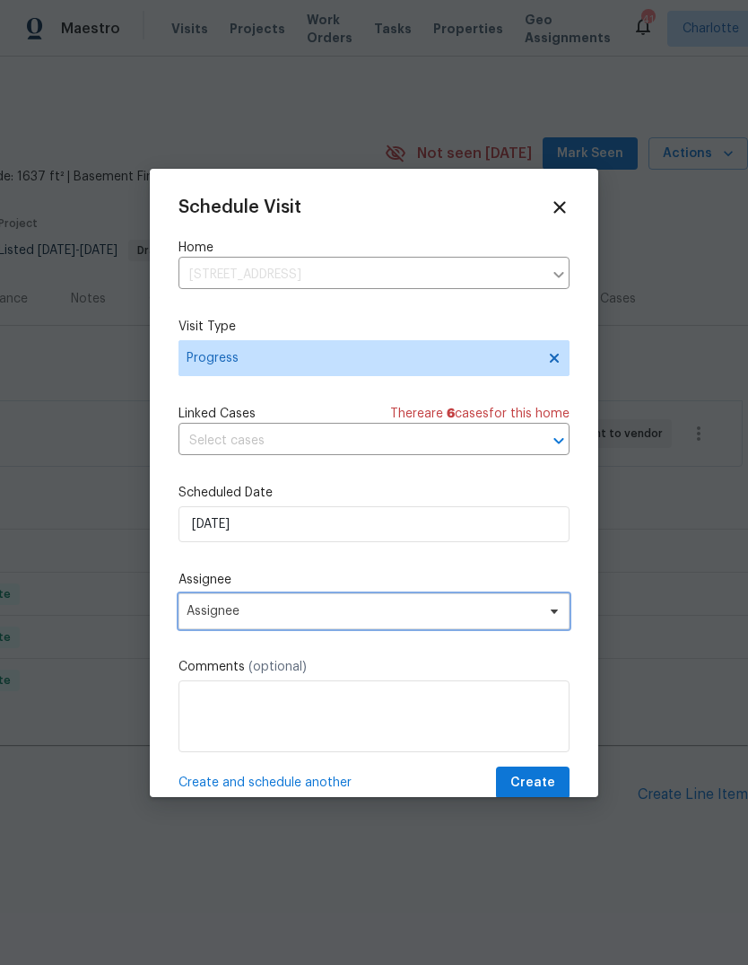
click at [337, 629] on span "Assignee" at bounding box center [374, 611] width 391 height 36
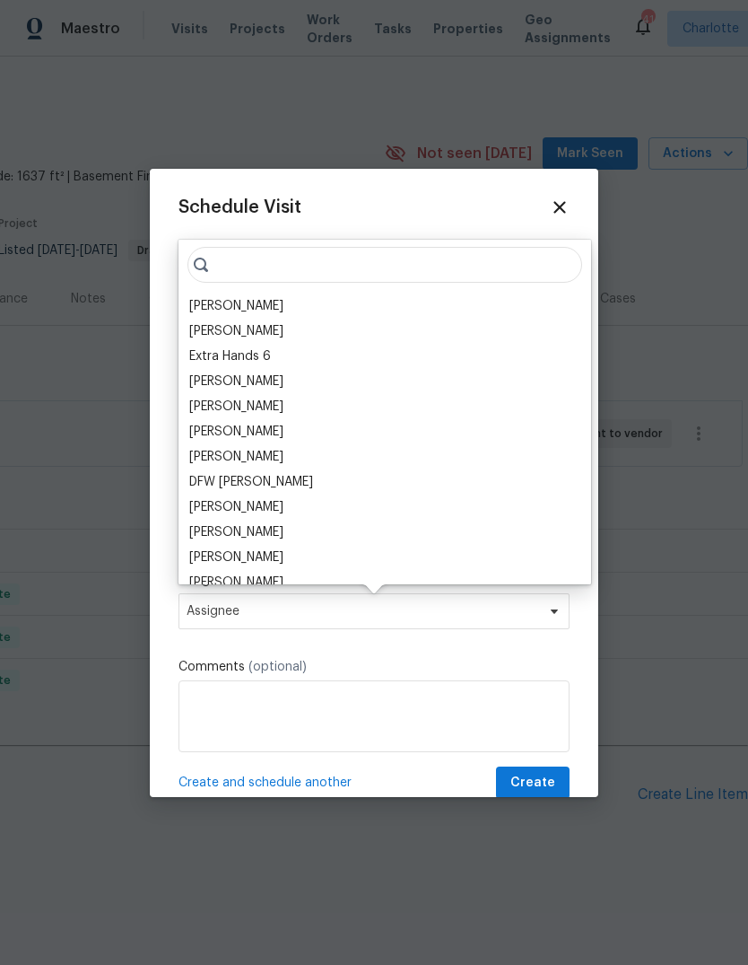
click at [276, 308] on div "[PERSON_NAME]" at bounding box center [385, 305] width 402 height 25
click at [245, 302] on div "[PERSON_NAME]" at bounding box center [236, 306] width 94 height 18
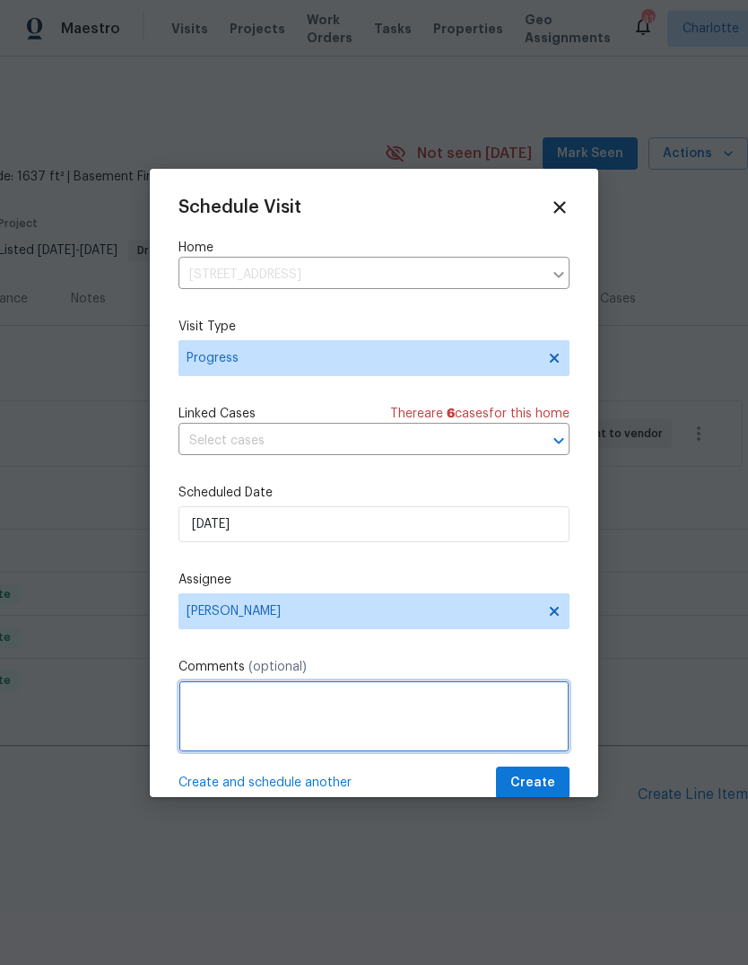
click at [328, 725] on textarea at bounding box center [374, 716] width 391 height 72
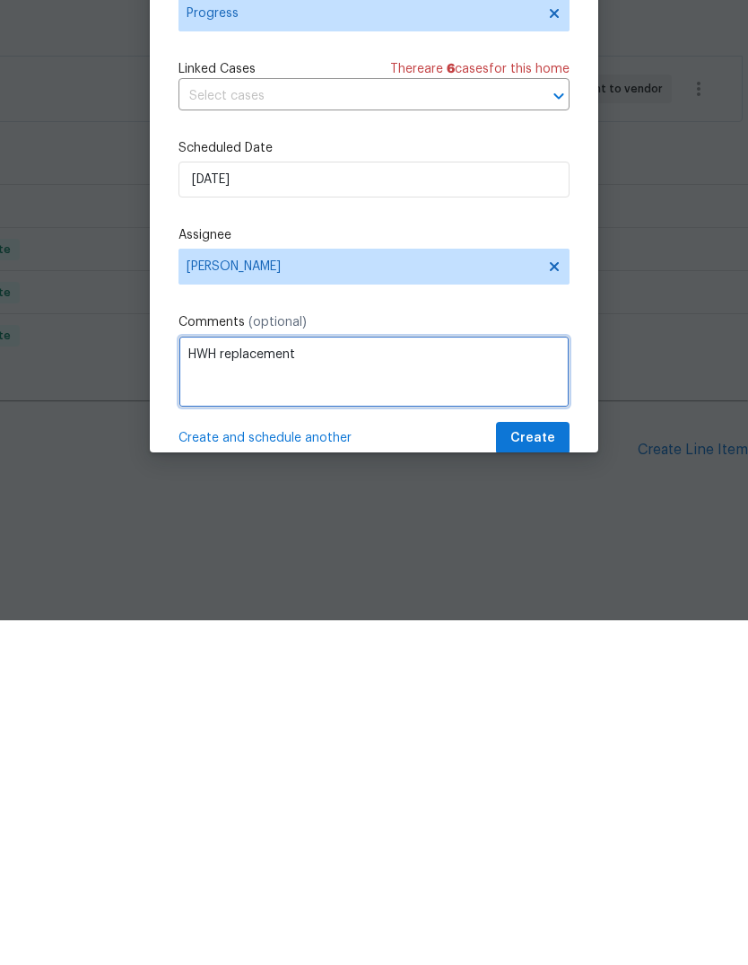
type textarea "HWH replacement"
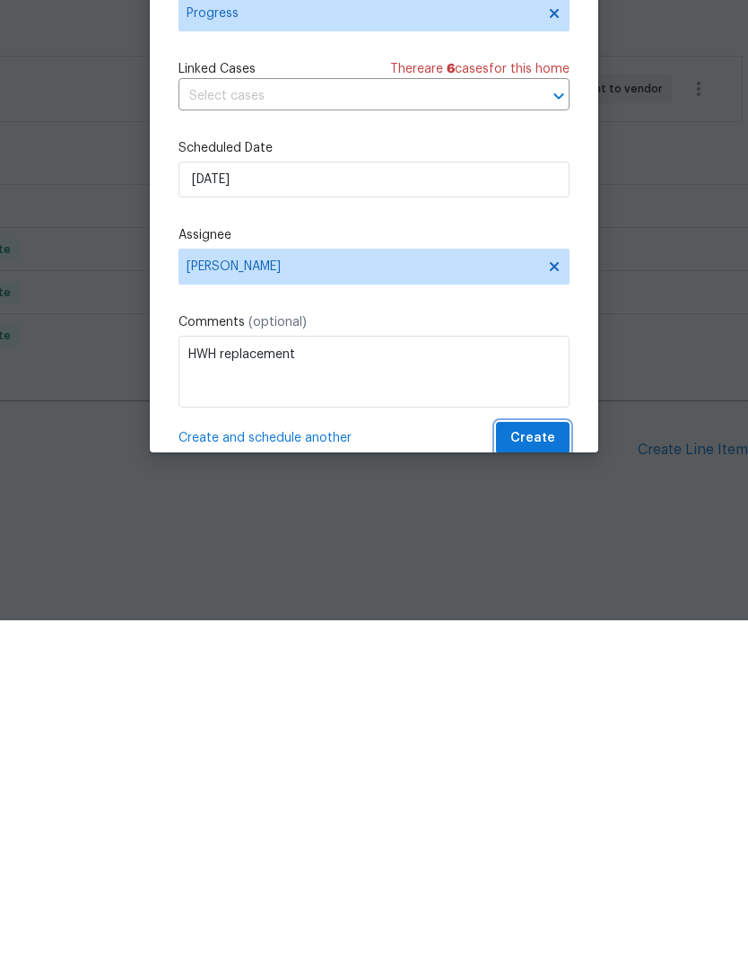
click at [548, 772] on span "Create" at bounding box center [533, 783] width 45 height 22
